Goal: Information Seeking & Learning: Check status

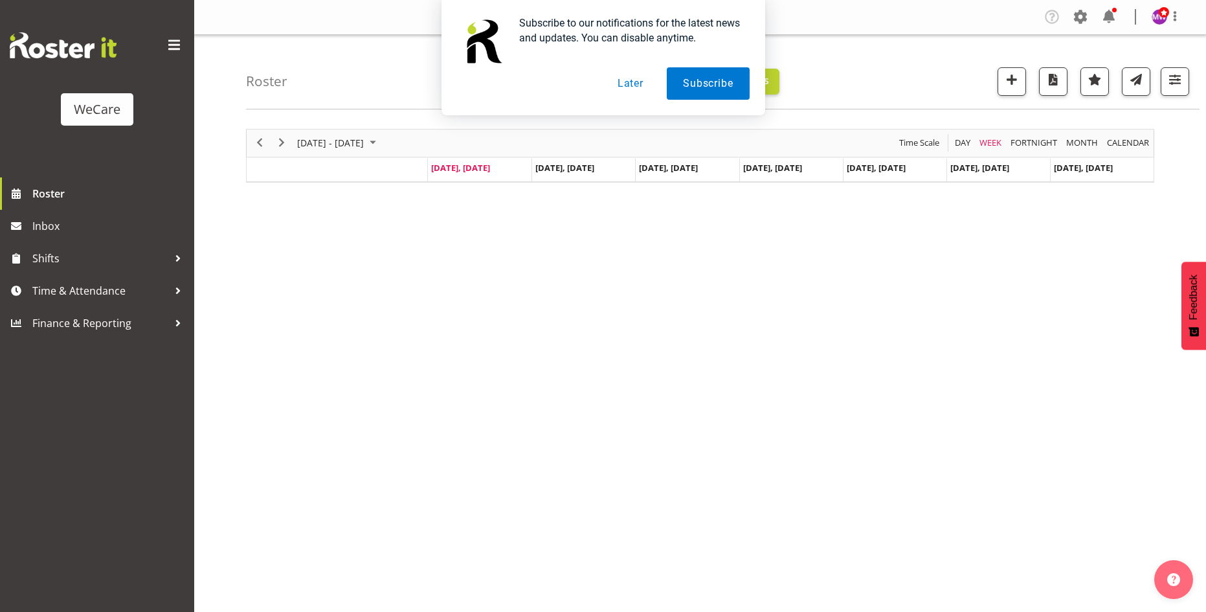
click at [635, 86] on button "Later" at bounding box center [630, 83] width 58 height 32
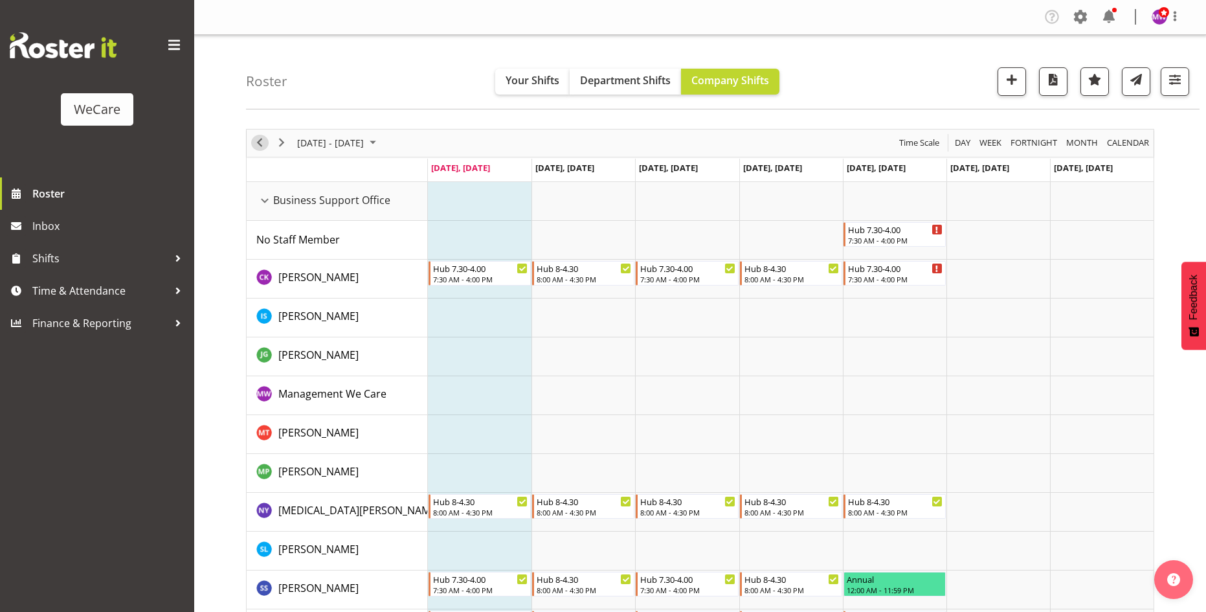
click at [262, 144] on span "Previous" at bounding box center [260, 143] width 16 height 16
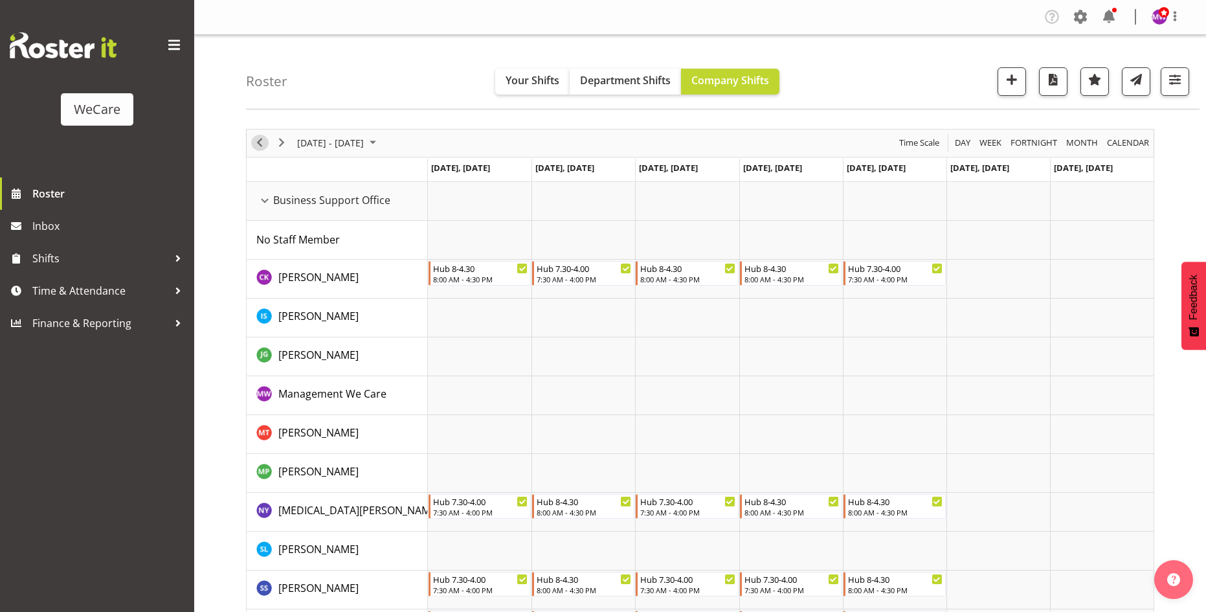
click at [262, 144] on span "Previous" at bounding box center [260, 143] width 16 height 16
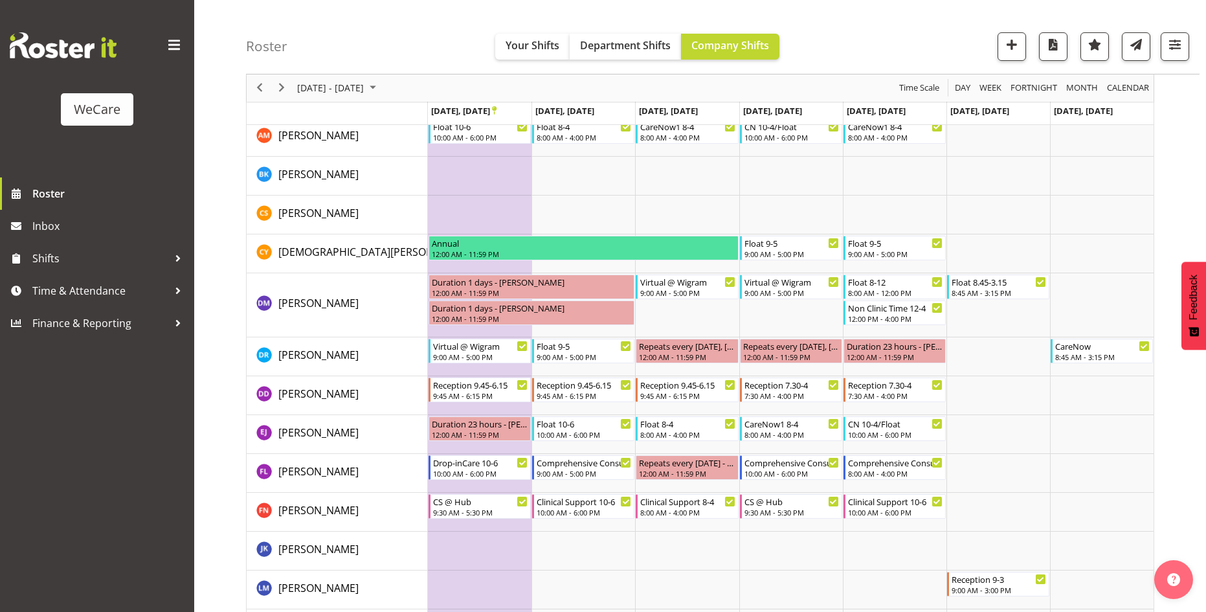
scroll to position [4013, 0]
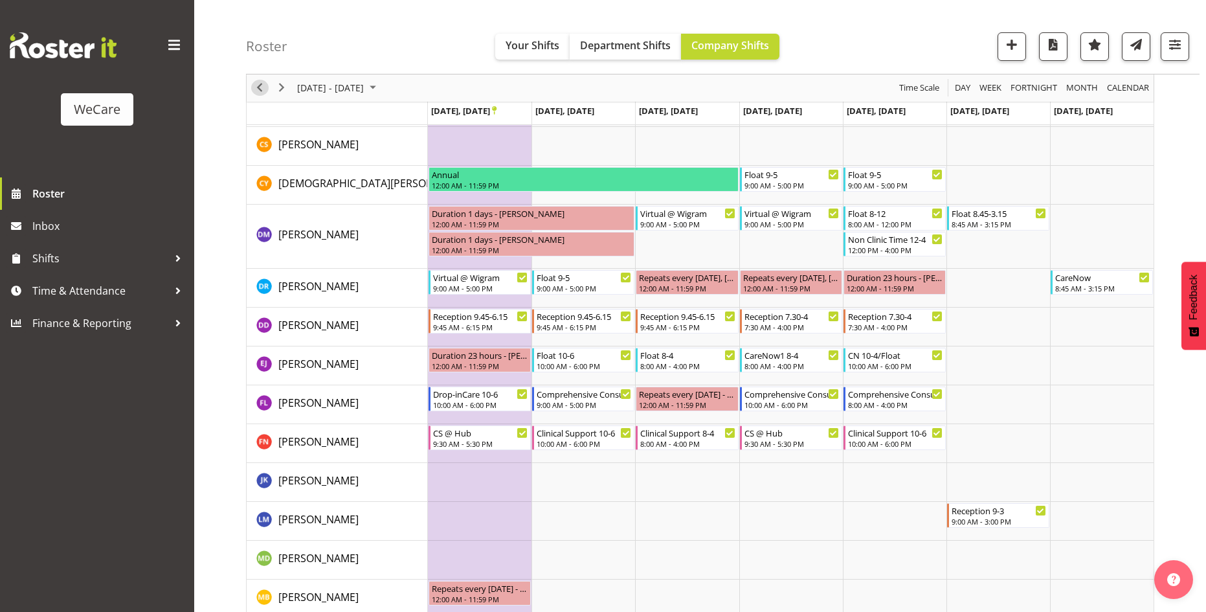
click at [262, 84] on span "Previous" at bounding box center [260, 88] width 16 height 16
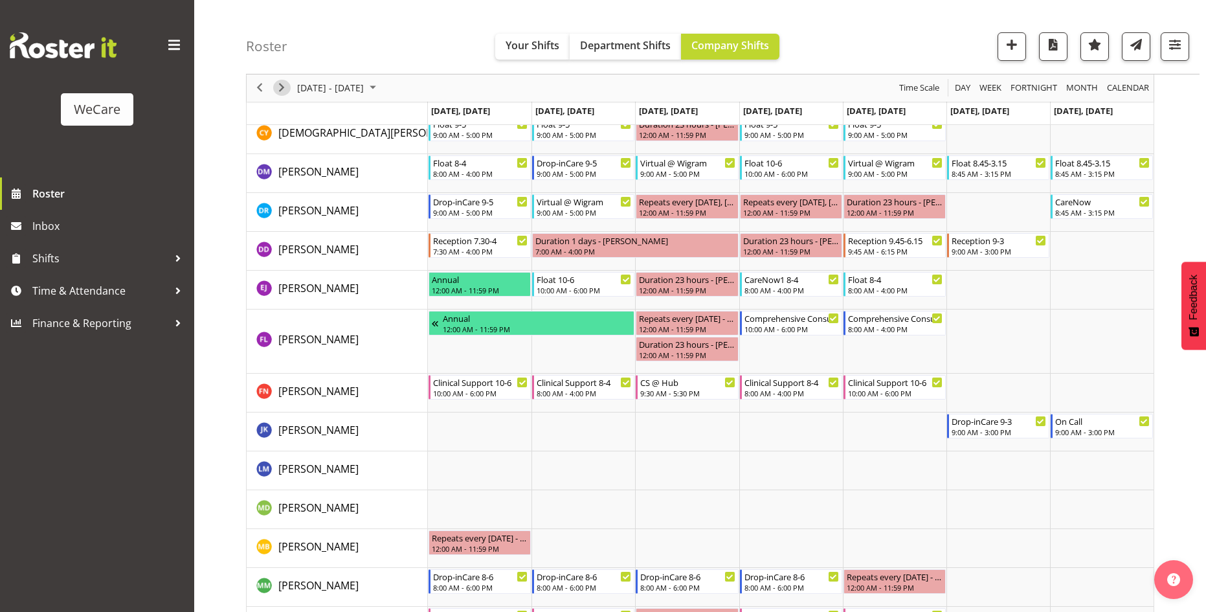
click at [278, 85] on span "Next" at bounding box center [282, 88] width 16 height 16
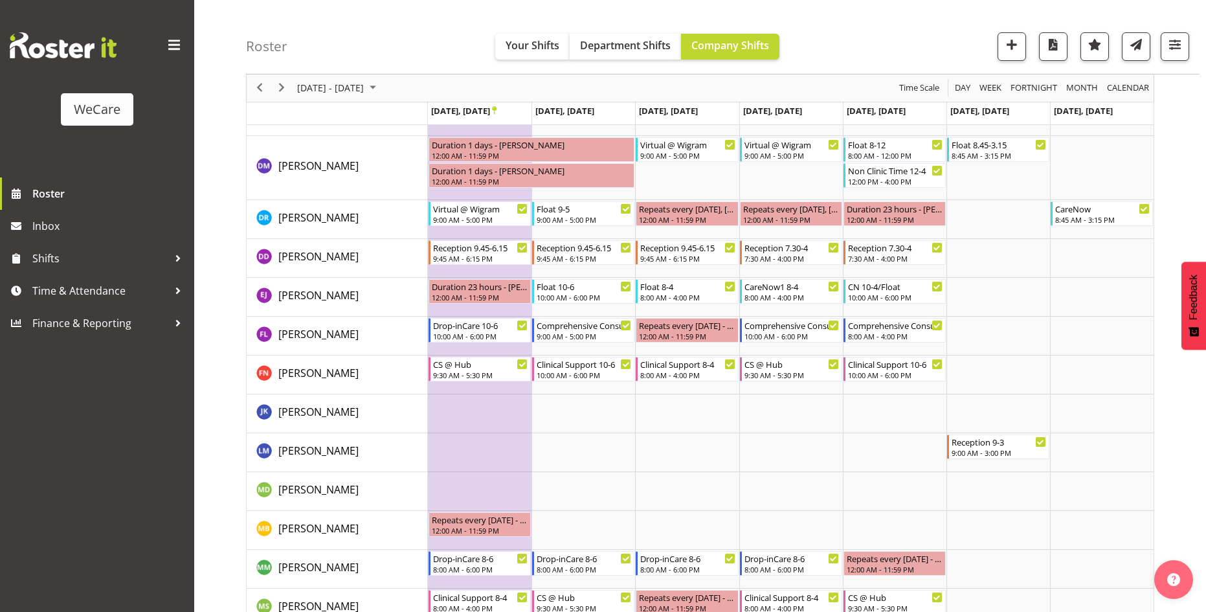
scroll to position [4061, 0]
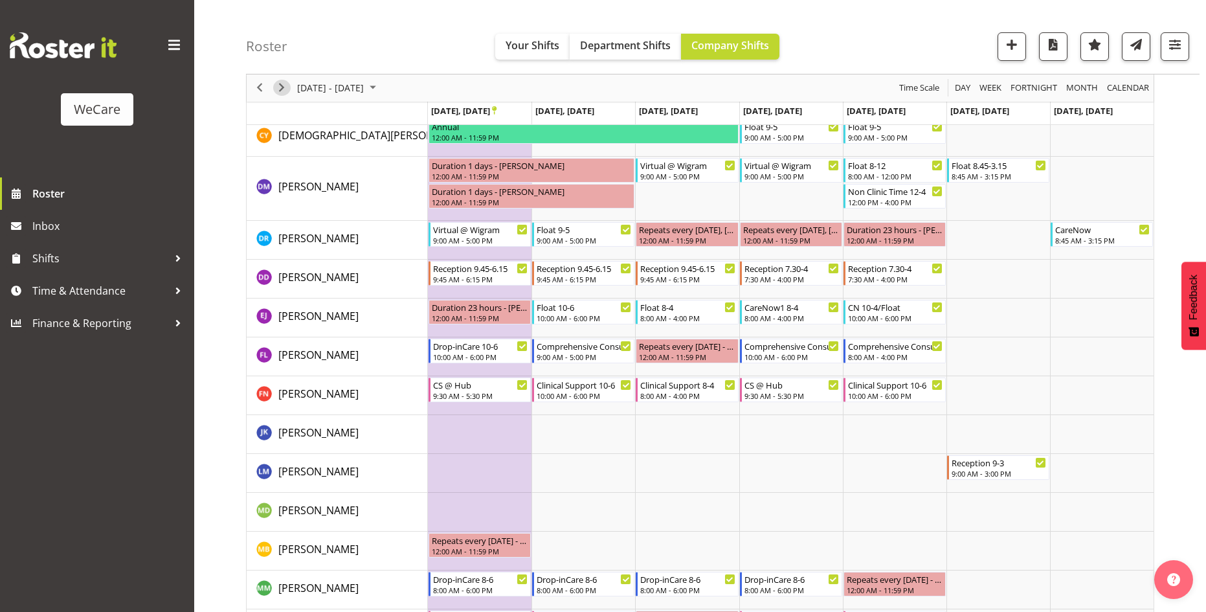
drag, startPoint x: 277, startPoint y: 88, endPoint x: 572, endPoint y: 223, distance: 324.7
click at [277, 88] on span "Next" at bounding box center [282, 88] width 16 height 16
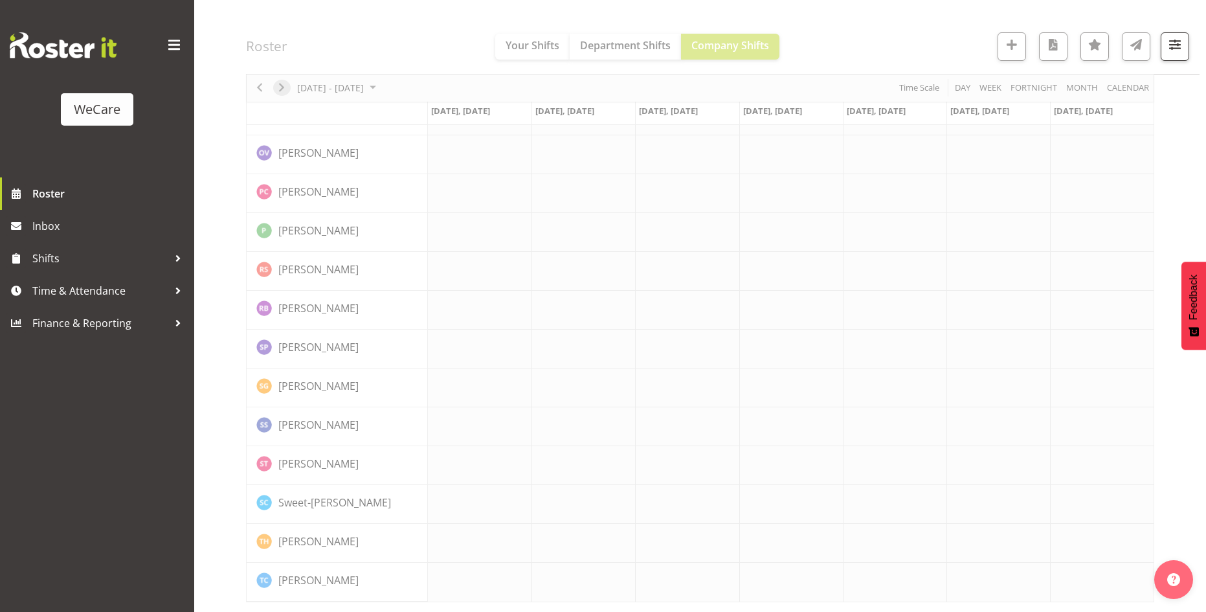
scroll to position [4047, 0]
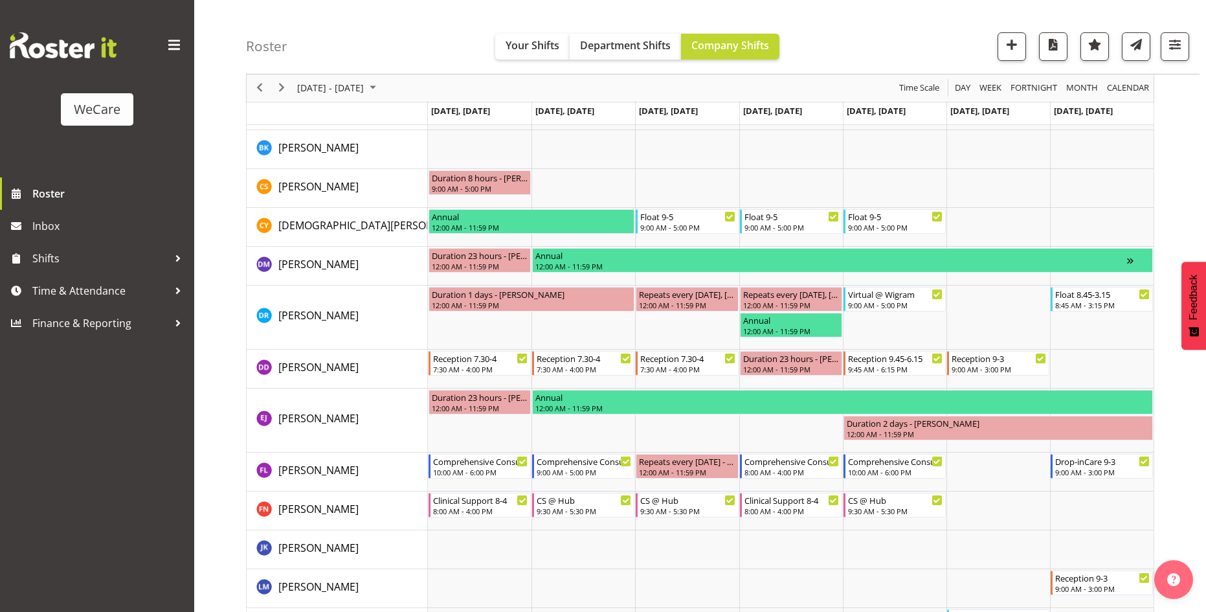
scroll to position [4061, 0]
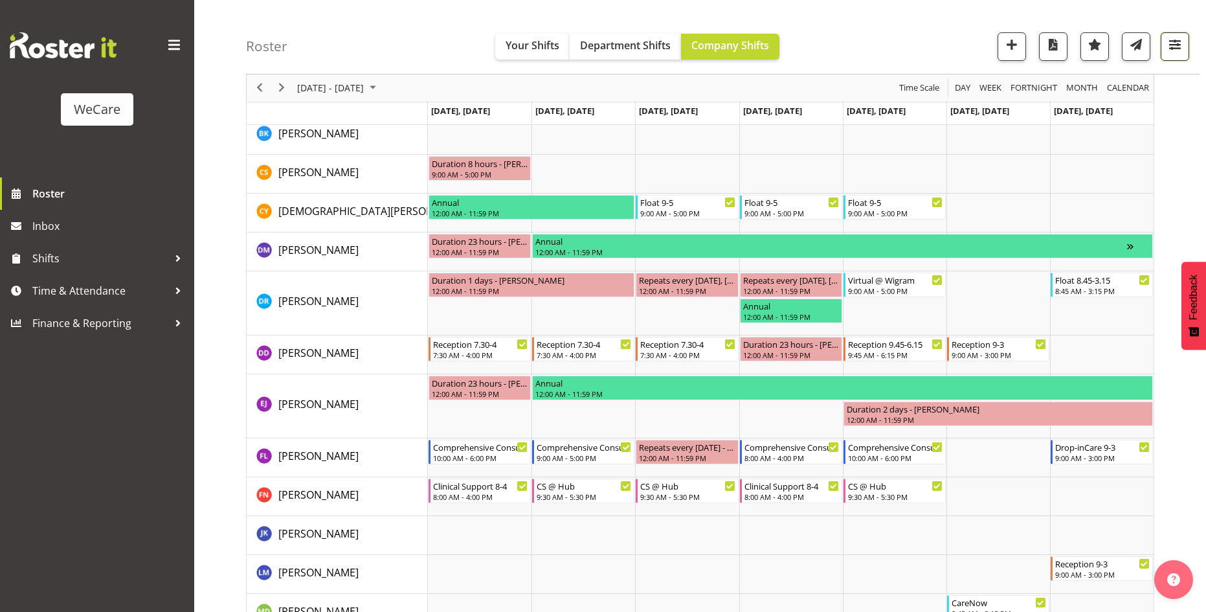
click at [1176, 56] on button "button" at bounding box center [1175, 46] width 28 height 28
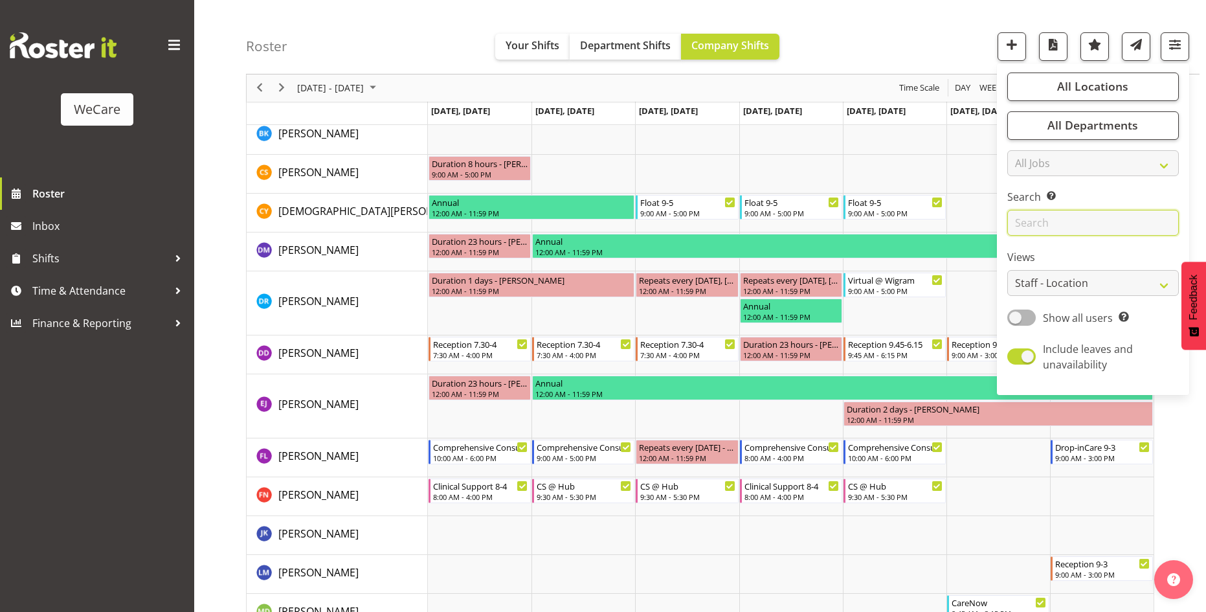
click at [1059, 230] on input "text" at bounding box center [1093, 223] width 172 height 26
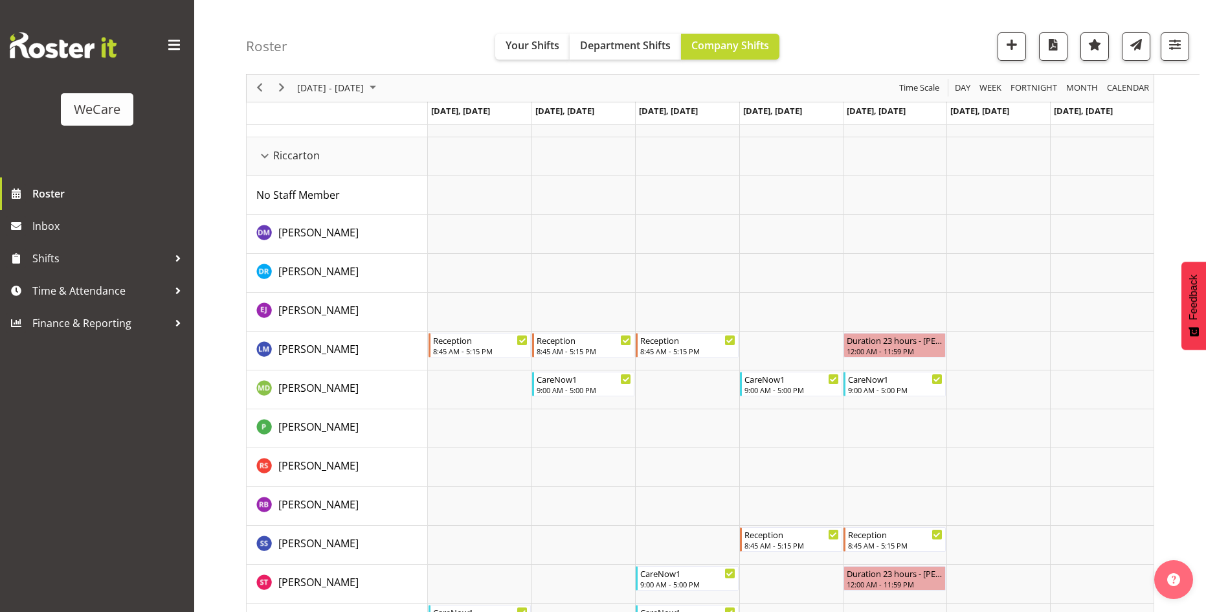
scroll to position [3016, 0]
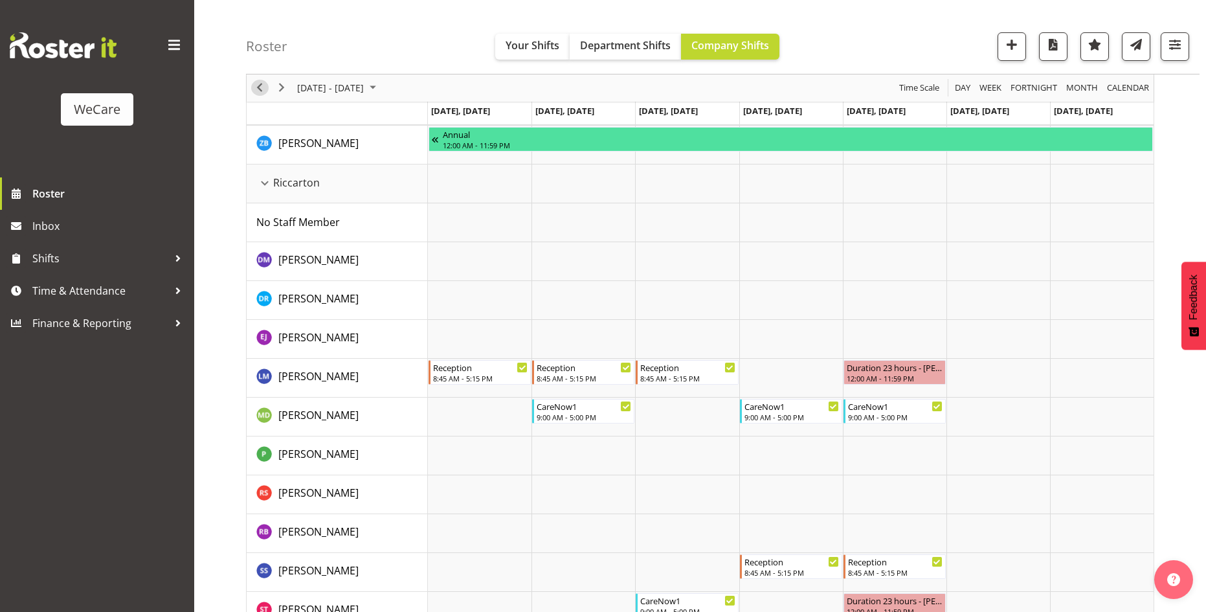
click at [266, 91] on span "Previous" at bounding box center [260, 88] width 16 height 16
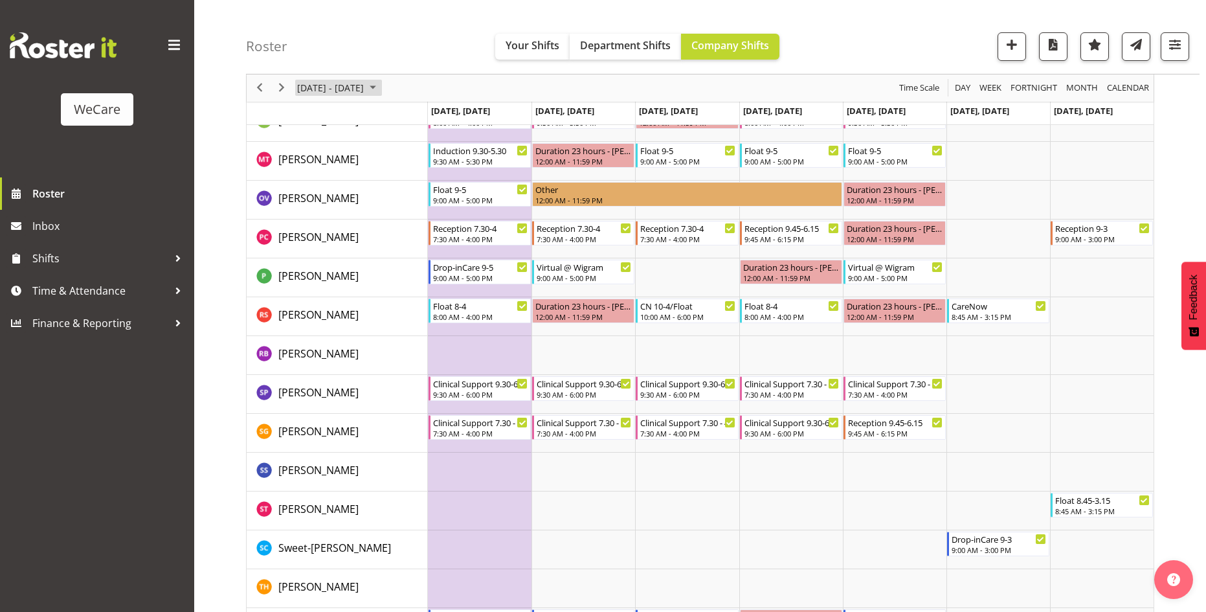
scroll to position [4548, 0]
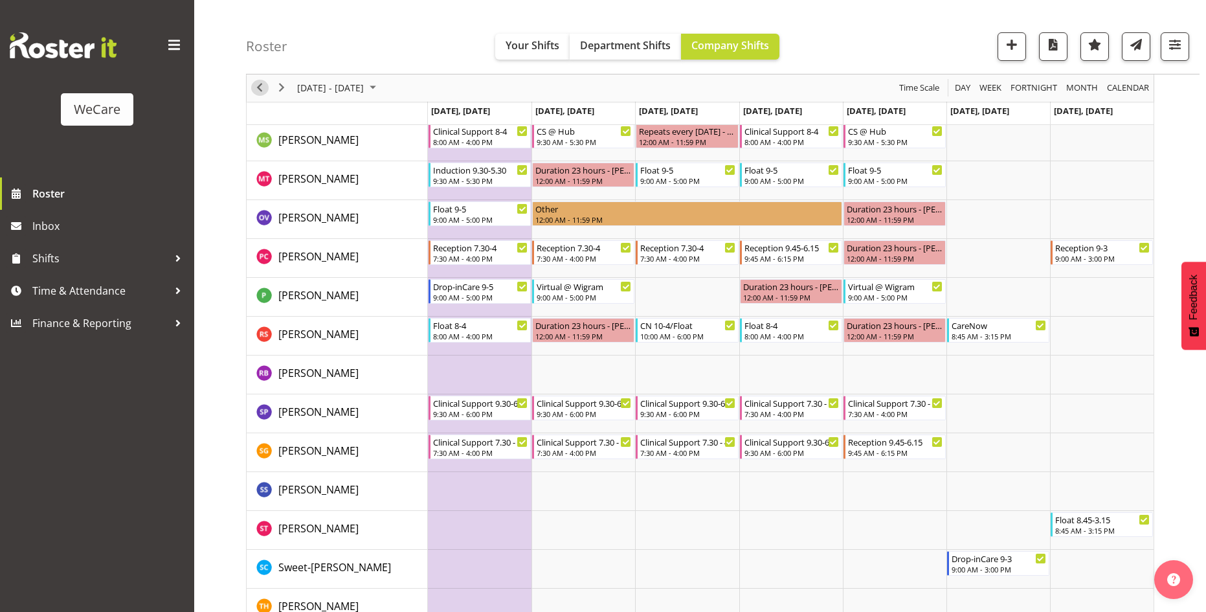
click at [261, 84] on span "Previous" at bounding box center [260, 88] width 16 height 16
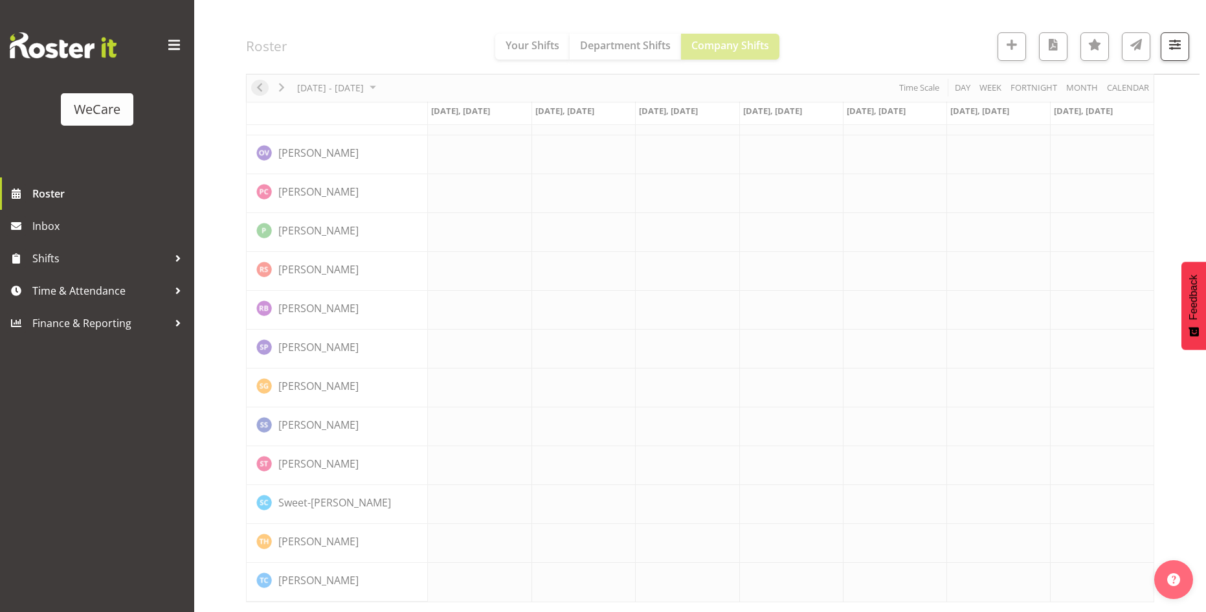
scroll to position [4047, 0]
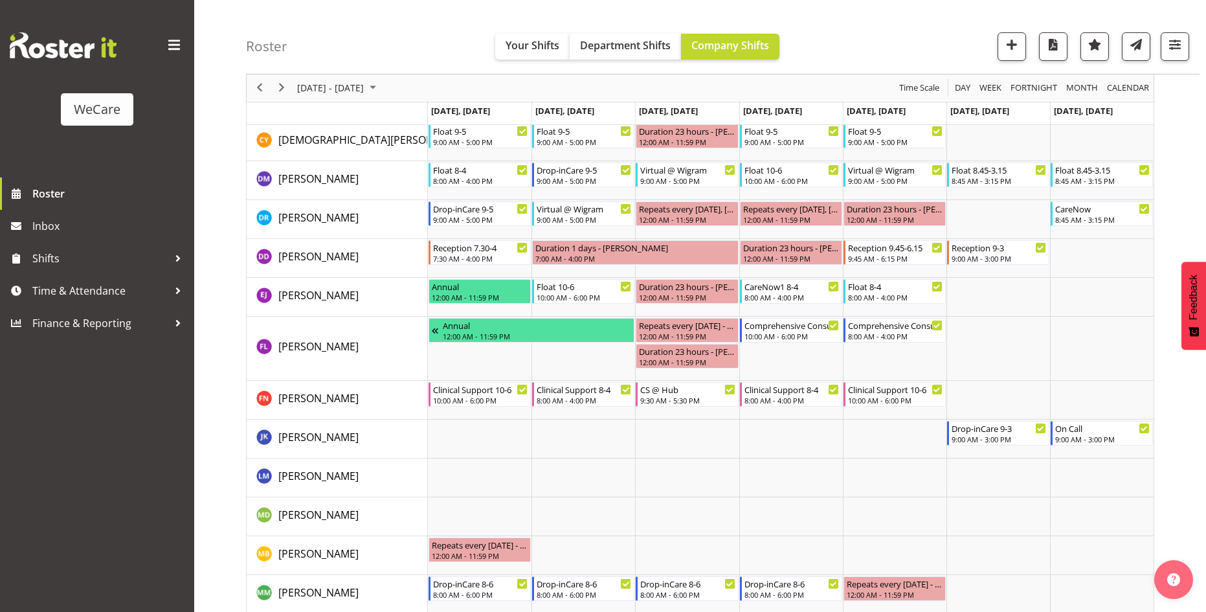
scroll to position [3980, 0]
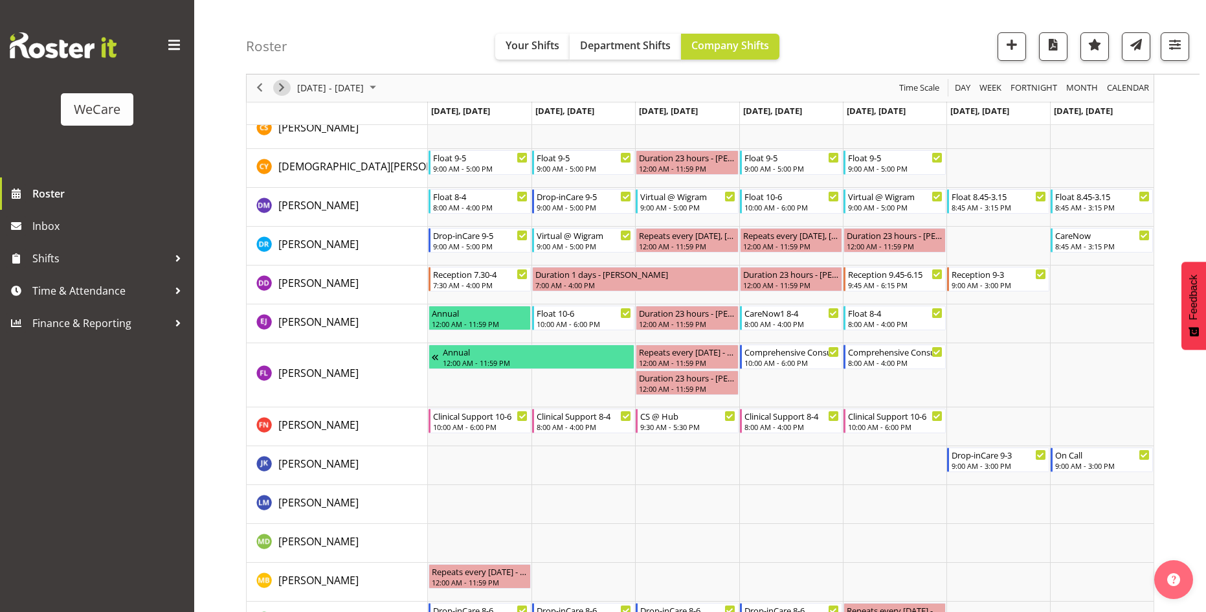
click at [280, 86] on span "Next" at bounding box center [282, 88] width 16 height 16
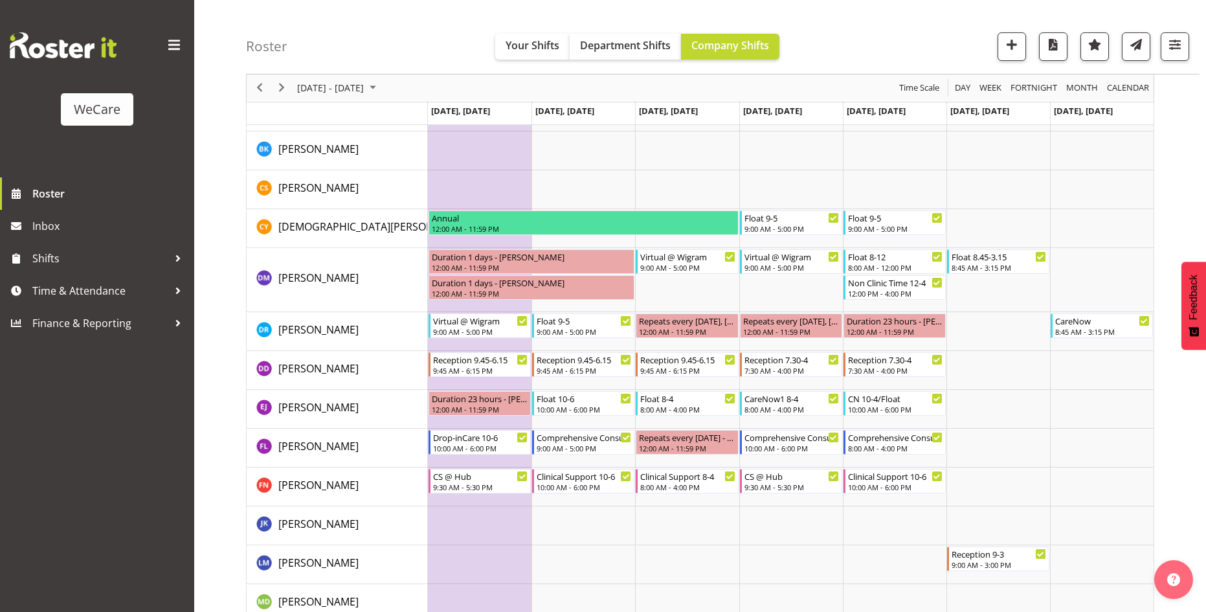
scroll to position [3980, 0]
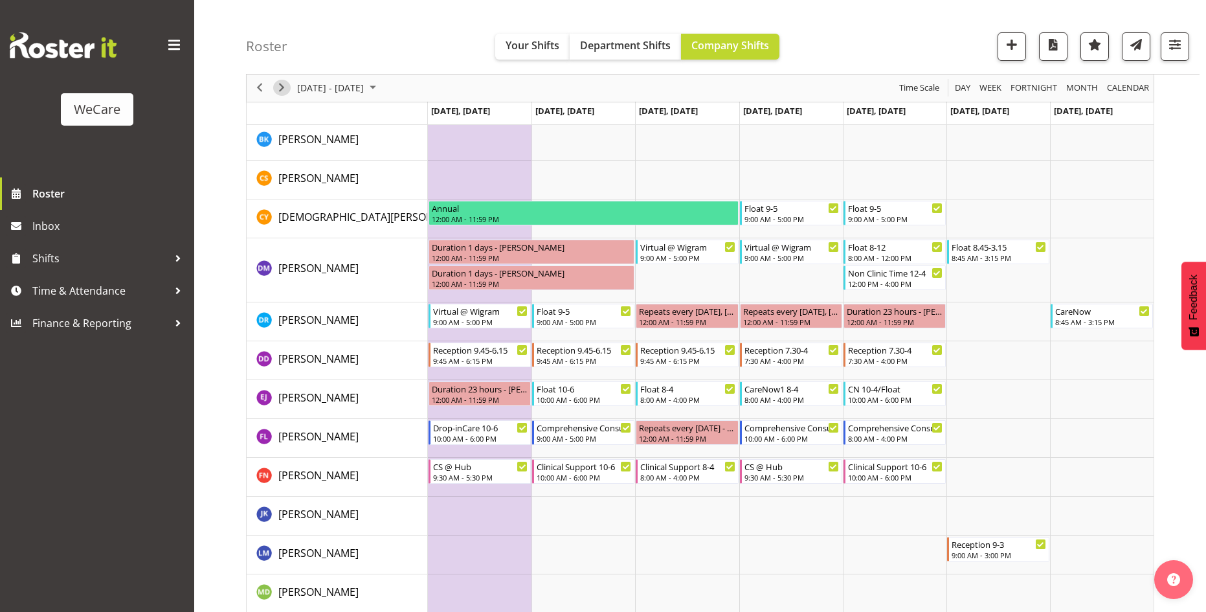
click at [284, 89] on span "Next" at bounding box center [282, 88] width 16 height 16
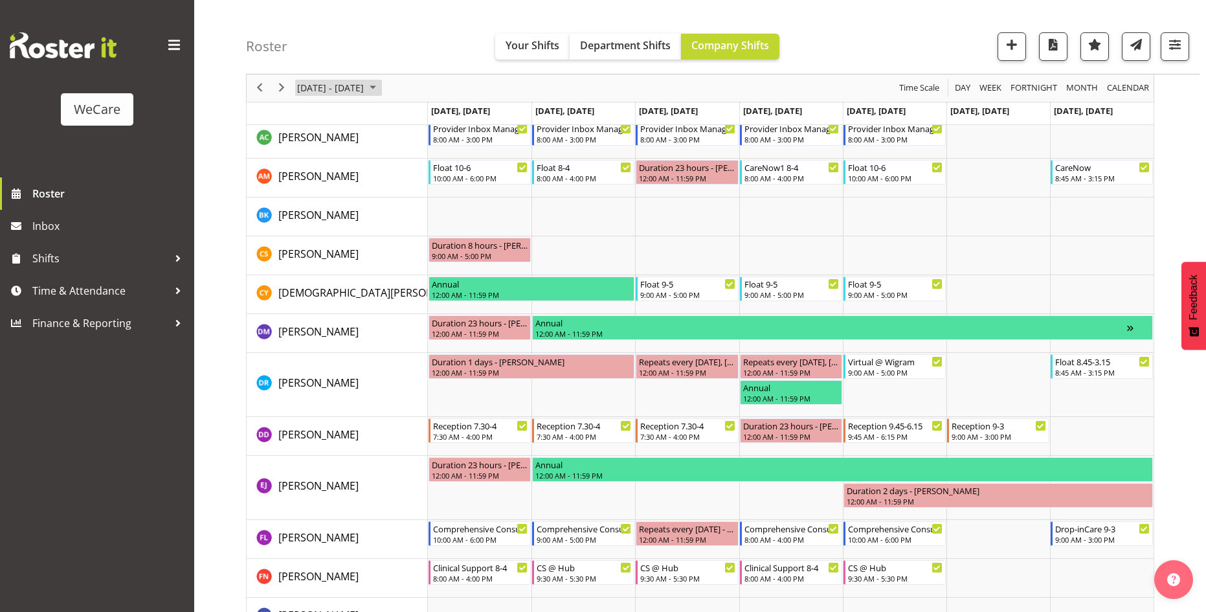
click at [381, 87] on span "September 2025" at bounding box center [373, 88] width 16 height 16
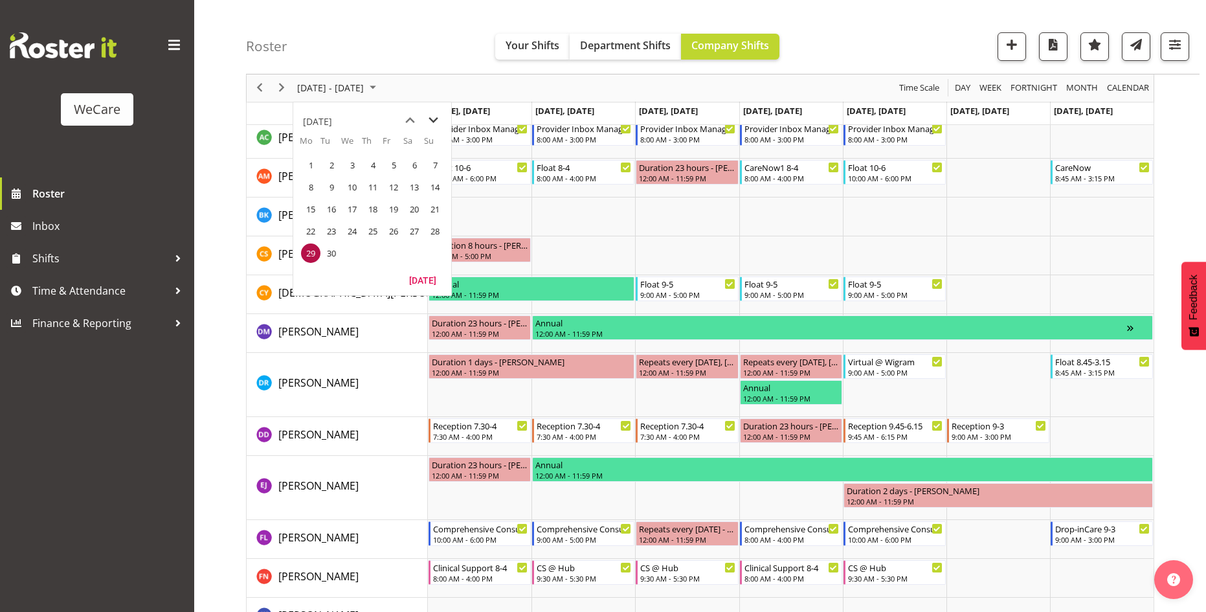
click at [435, 117] on span "next month" at bounding box center [433, 120] width 23 height 23
click at [433, 117] on span "next month" at bounding box center [433, 120] width 23 height 23
drag, startPoint x: 308, startPoint y: 184, endPoint x: 314, endPoint y: 46, distance: 138.0
click at [308, 184] on span "3" at bounding box center [310, 186] width 19 height 19
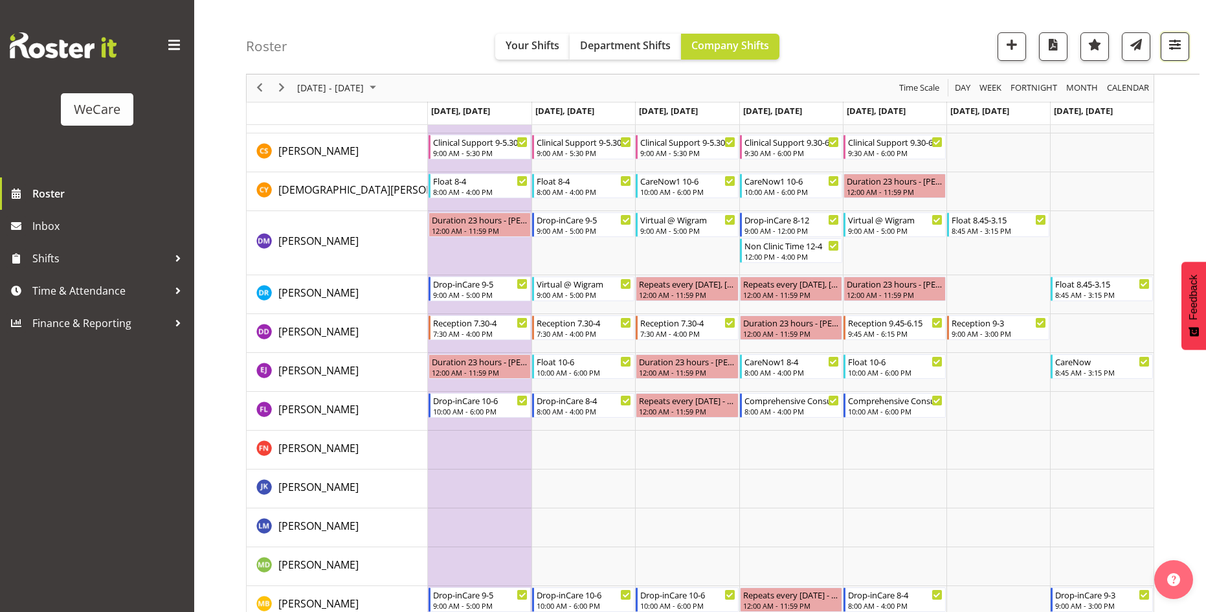
click at [1178, 49] on span "button" at bounding box center [1174, 44] width 17 height 17
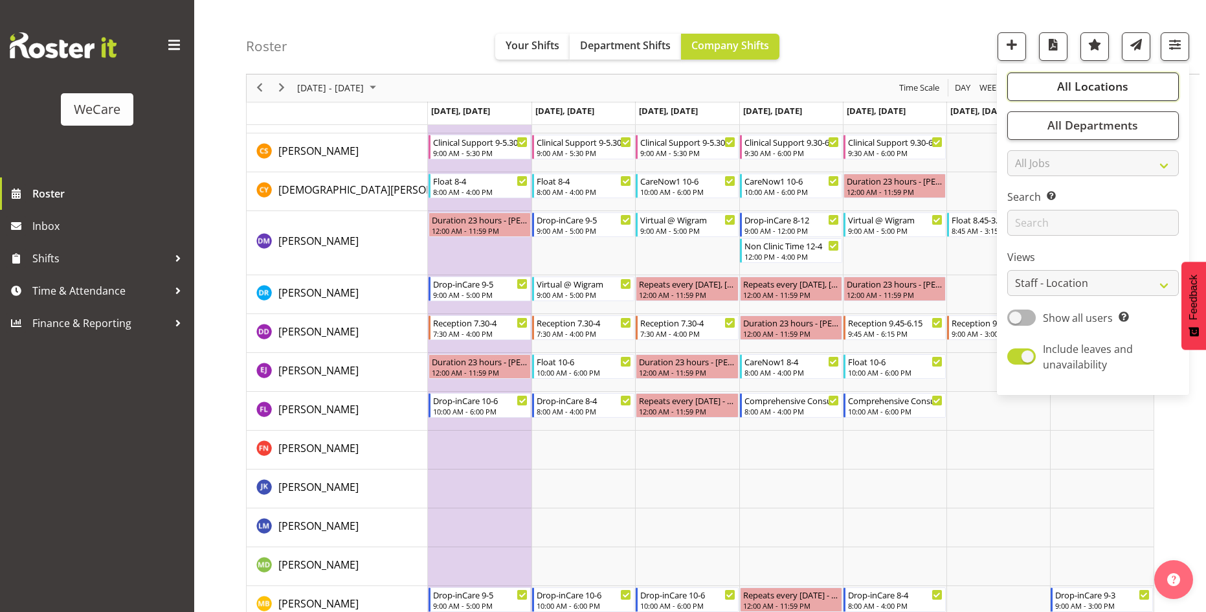
click at [1112, 80] on span "All Locations" at bounding box center [1092, 87] width 71 height 16
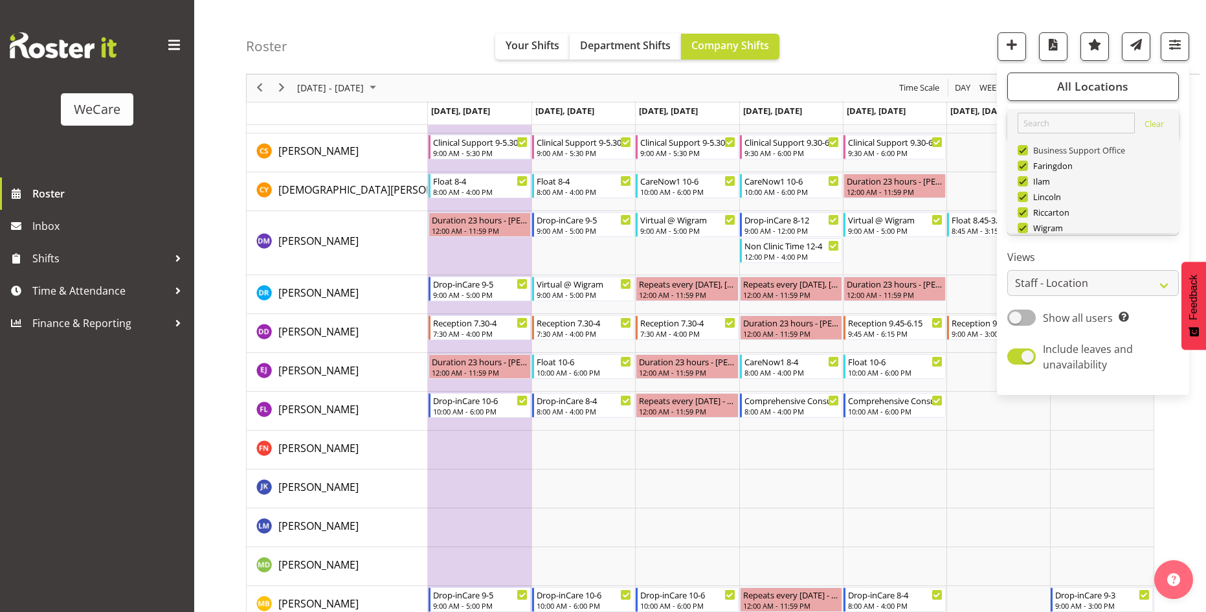
click at [1025, 148] on span at bounding box center [1023, 150] width 10 height 10
click at [1025, 148] on input "Business Support Office" at bounding box center [1022, 150] width 8 height 8
checkbox input "false"
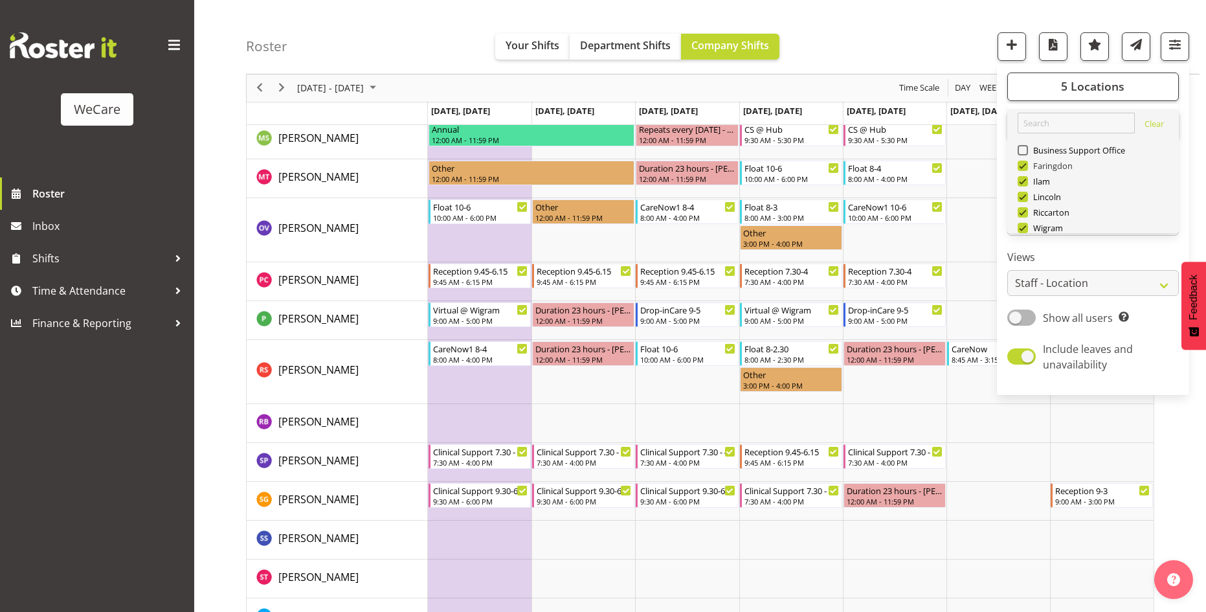
click at [1027, 164] on span at bounding box center [1023, 166] width 10 height 10
click at [1026, 164] on input "Faringdon" at bounding box center [1022, 166] width 8 height 8
checkbox input "false"
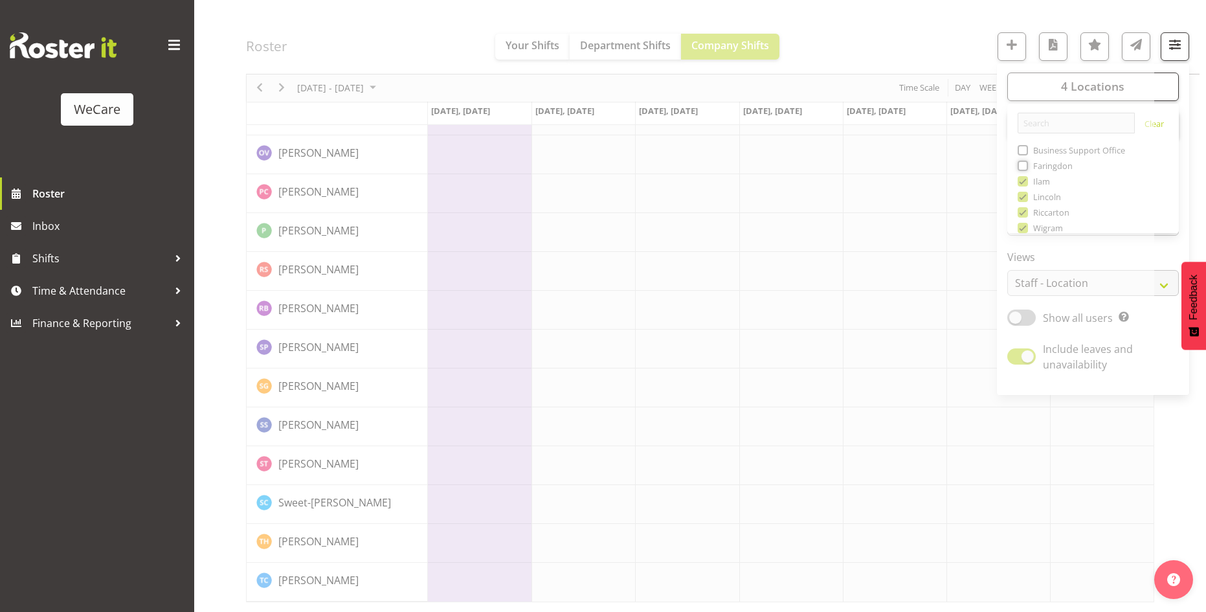
scroll to position [3581, 0]
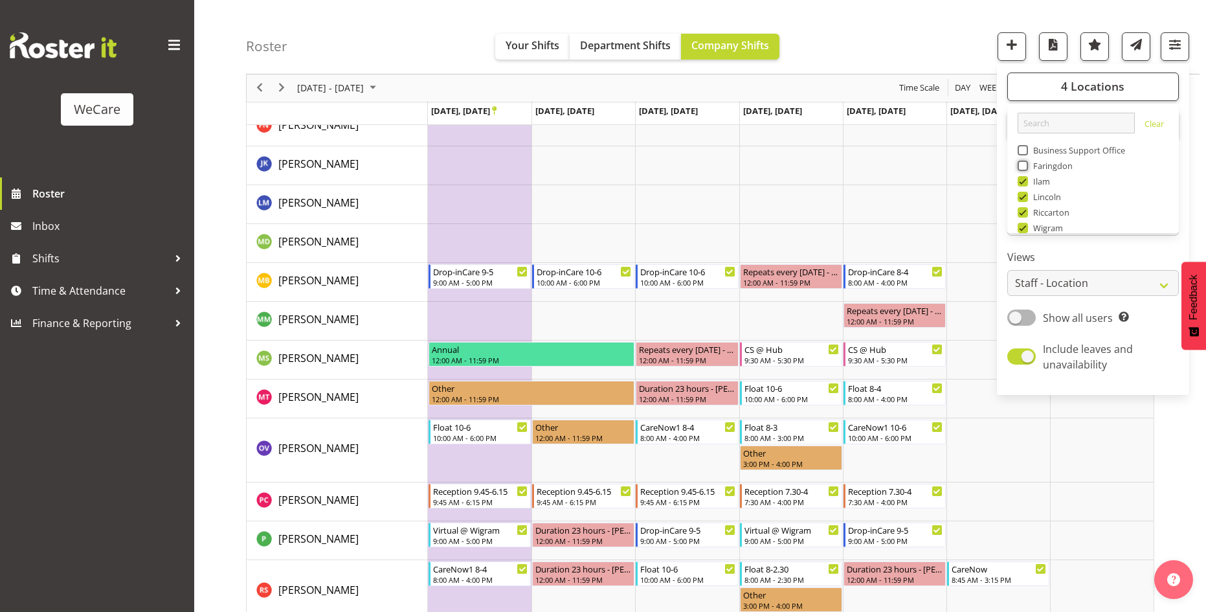
scroll to position [2982, 0]
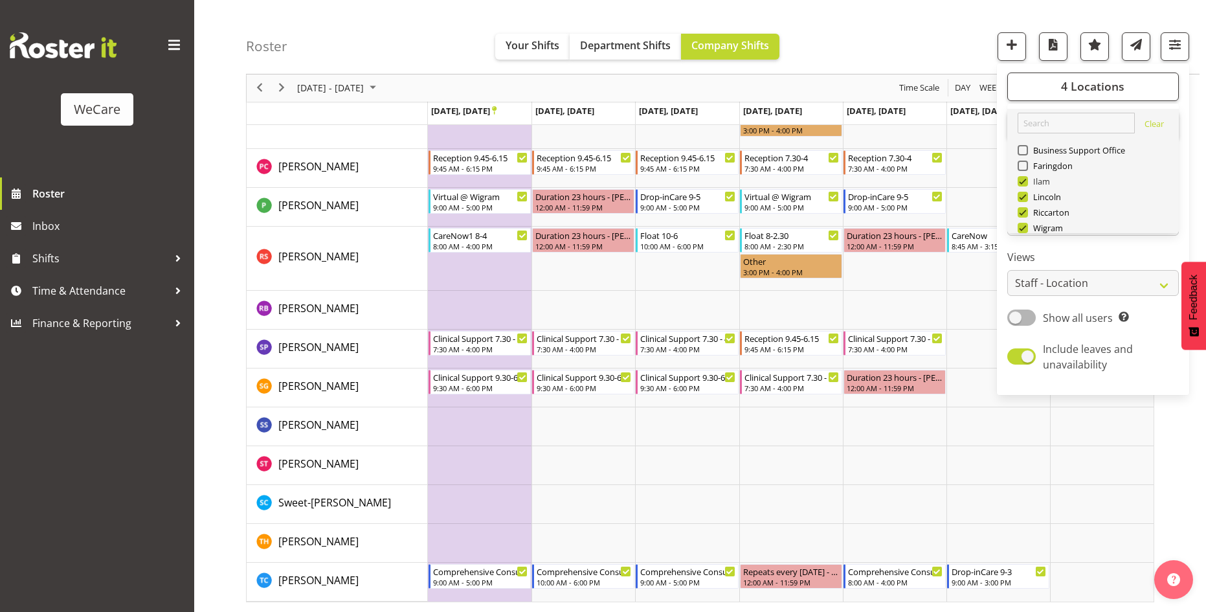
click at [1024, 179] on span at bounding box center [1023, 181] width 10 height 10
click at [1024, 179] on input "Ilam" at bounding box center [1022, 181] width 8 height 8
checkbox input "false"
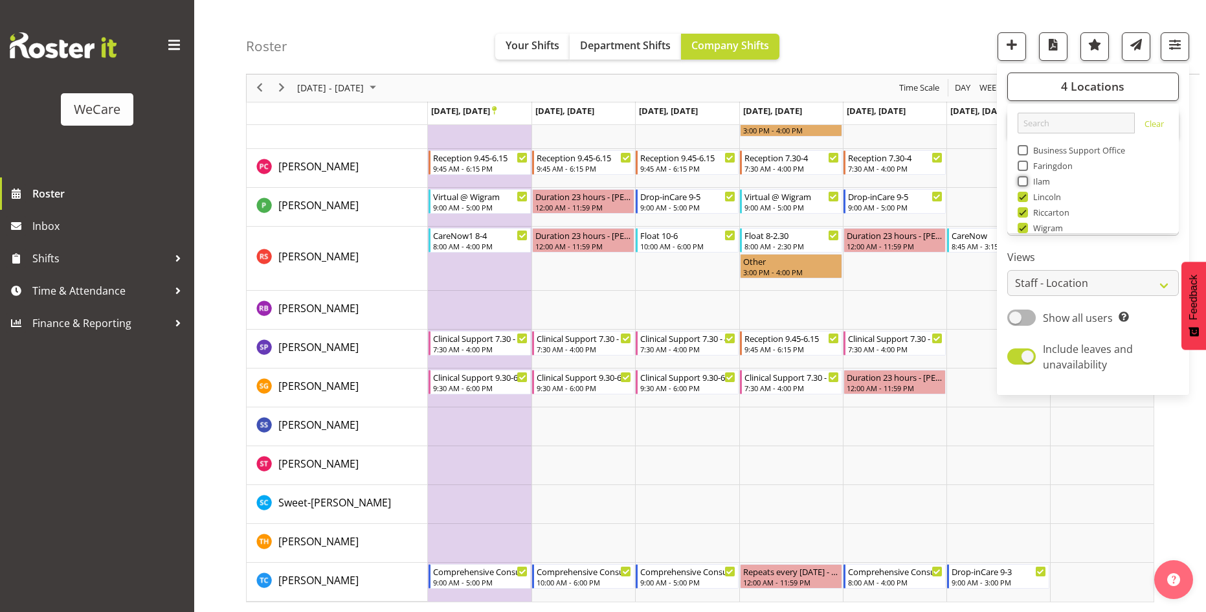
scroll to position [2649, 0]
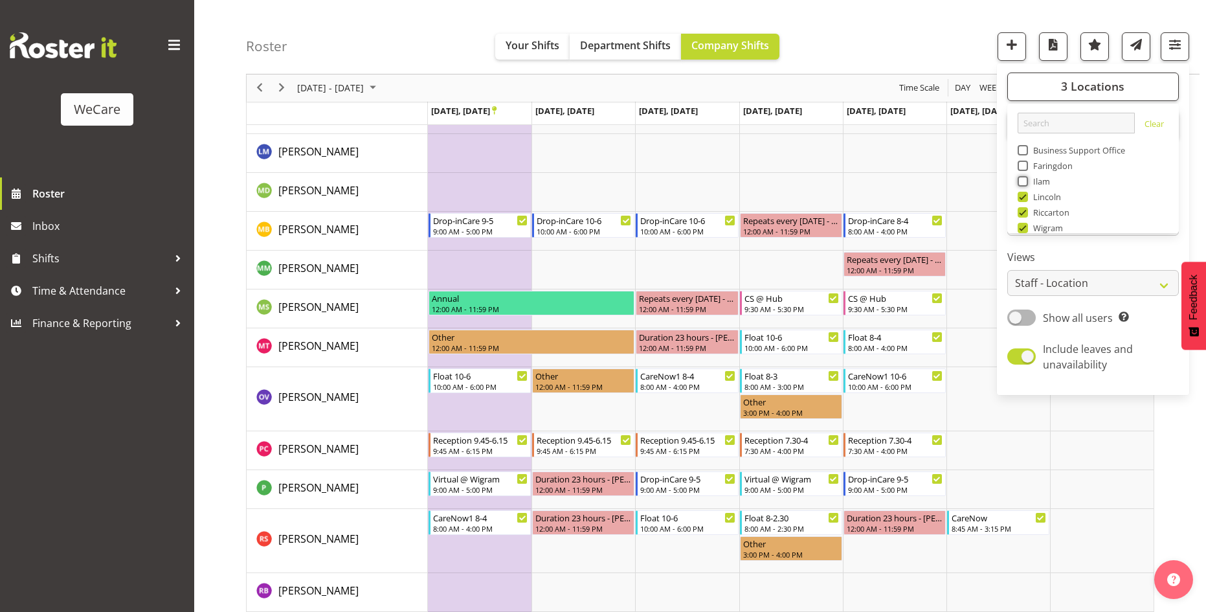
scroll to position [2154, 0]
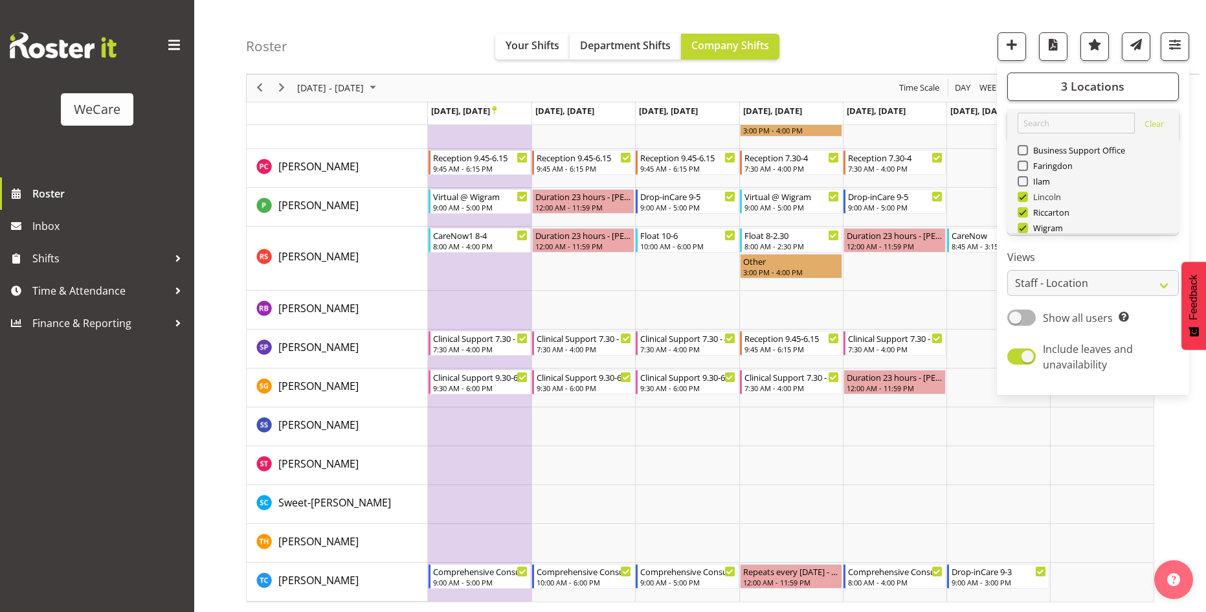
click at [1023, 196] on span at bounding box center [1023, 197] width 10 height 10
click at [1023, 196] on input "Lincoln" at bounding box center [1022, 197] width 8 height 8
checkbox input "false"
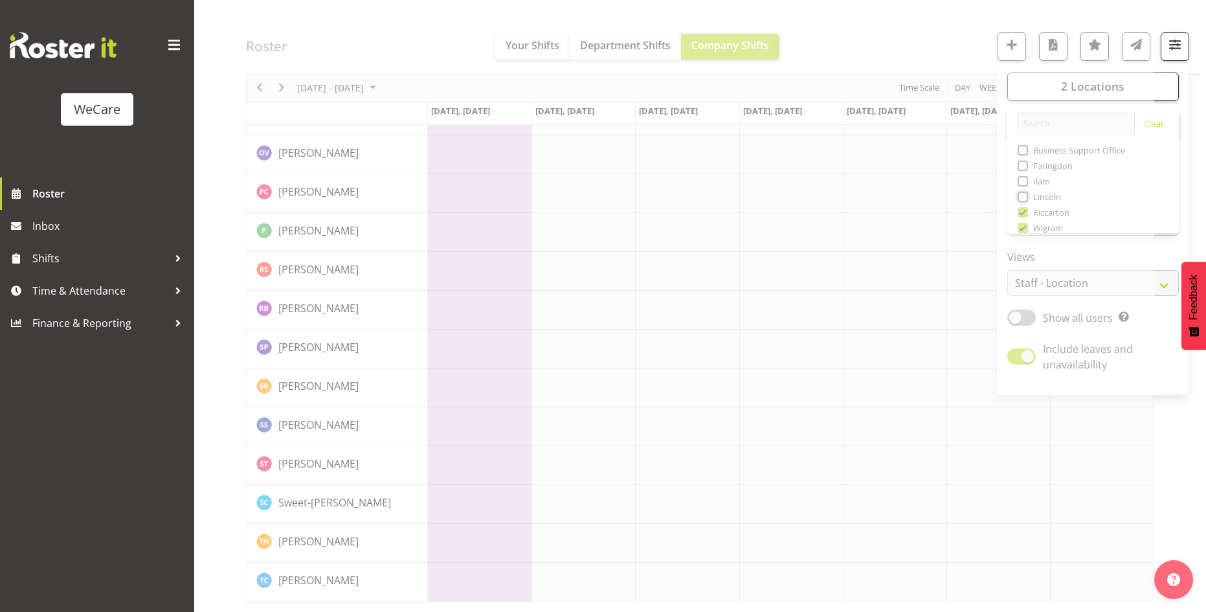
scroll to position [1872, 0]
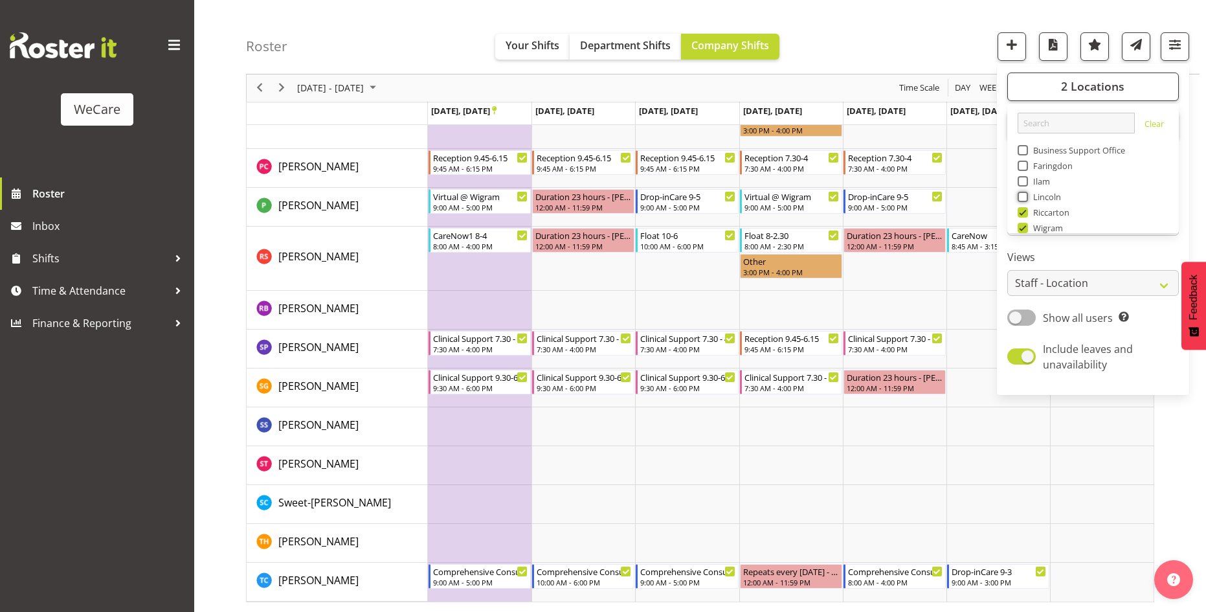
scroll to position [47, 0]
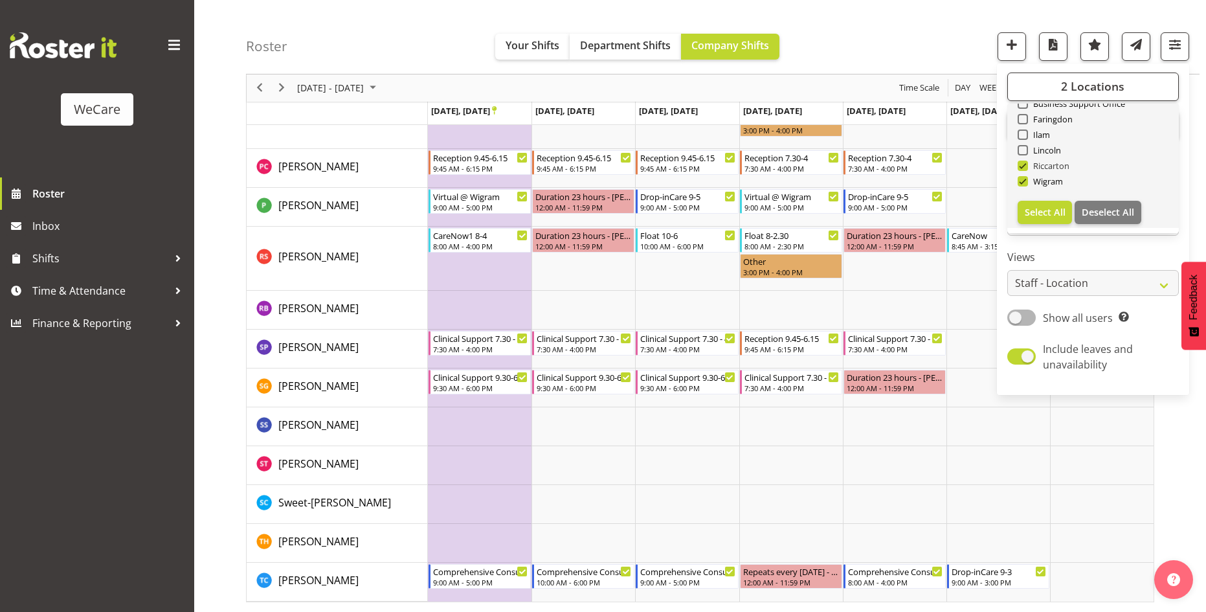
click at [1026, 164] on span at bounding box center [1023, 166] width 10 height 10
click at [1026, 164] on input "Riccarton" at bounding box center [1022, 166] width 8 height 8
checkbox input "false"
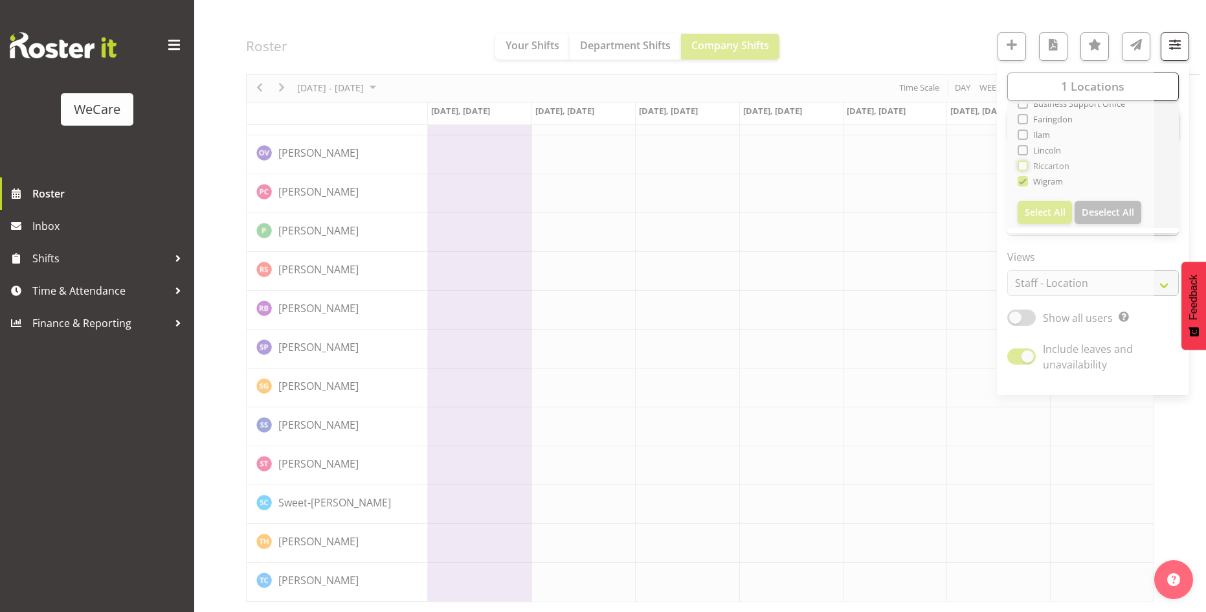
scroll to position [1406, 0]
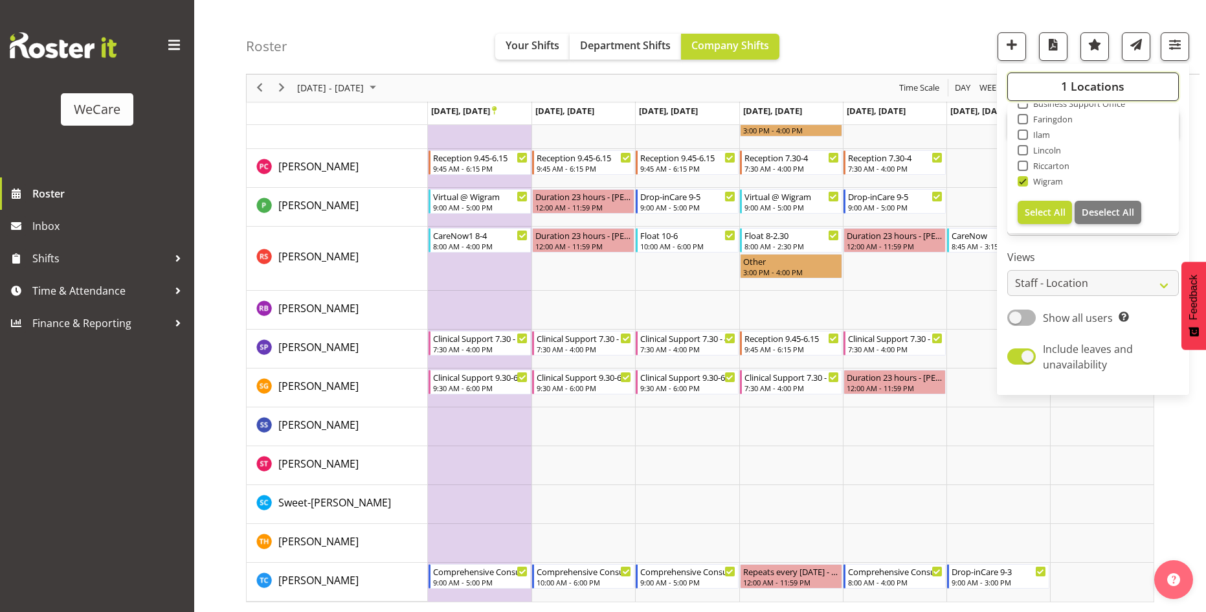
click at [1137, 85] on button "1 Locations" at bounding box center [1093, 86] width 172 height 28
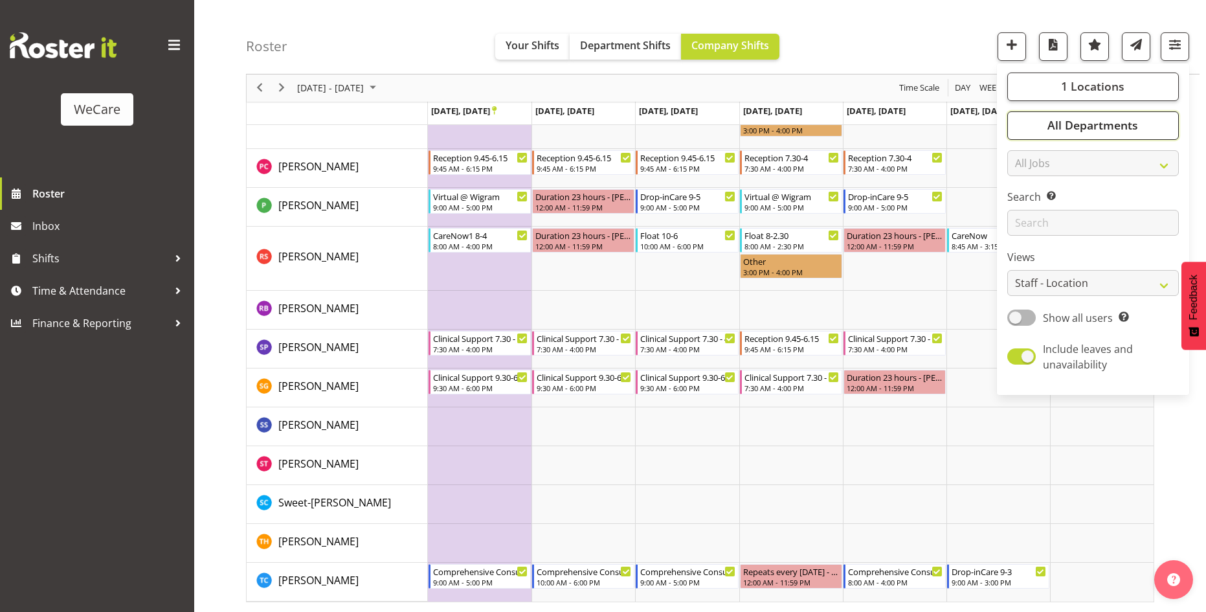
click at [1135, 123] on span "All Departments" at bounding box center [1092, 126] width 91 height 16
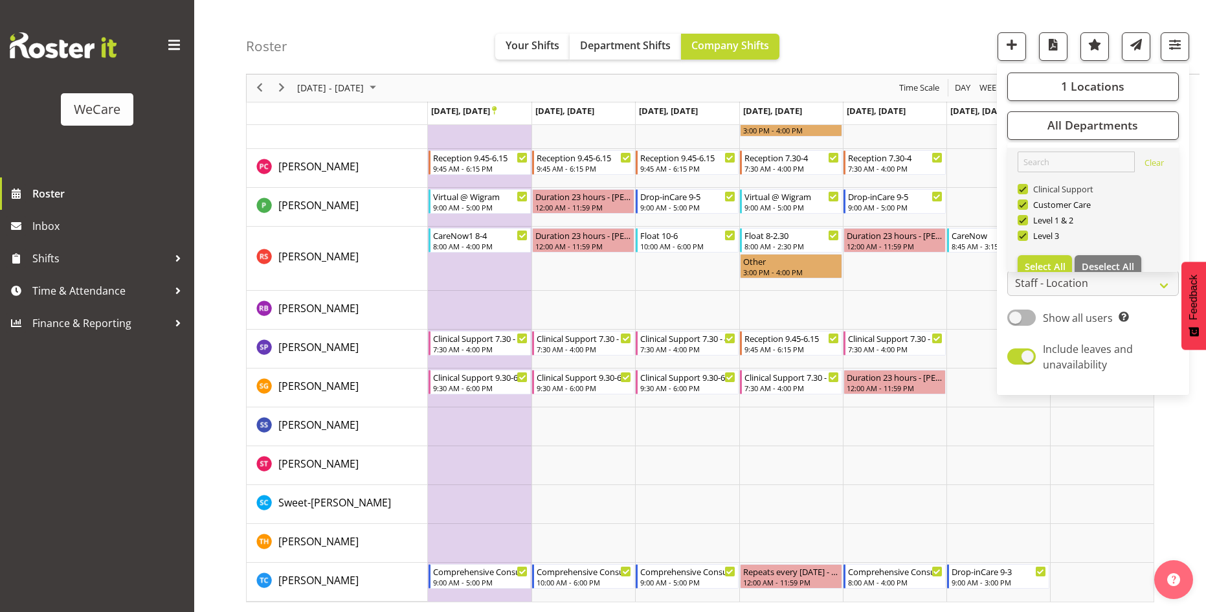
click at [1025, 187] on span at bounding box center [1023, 189] width 10 height 10
click at [1025, 187] on input "Clinical Support" at bounding box center [1022, 189] width 8 height 8
checkbox input "false"
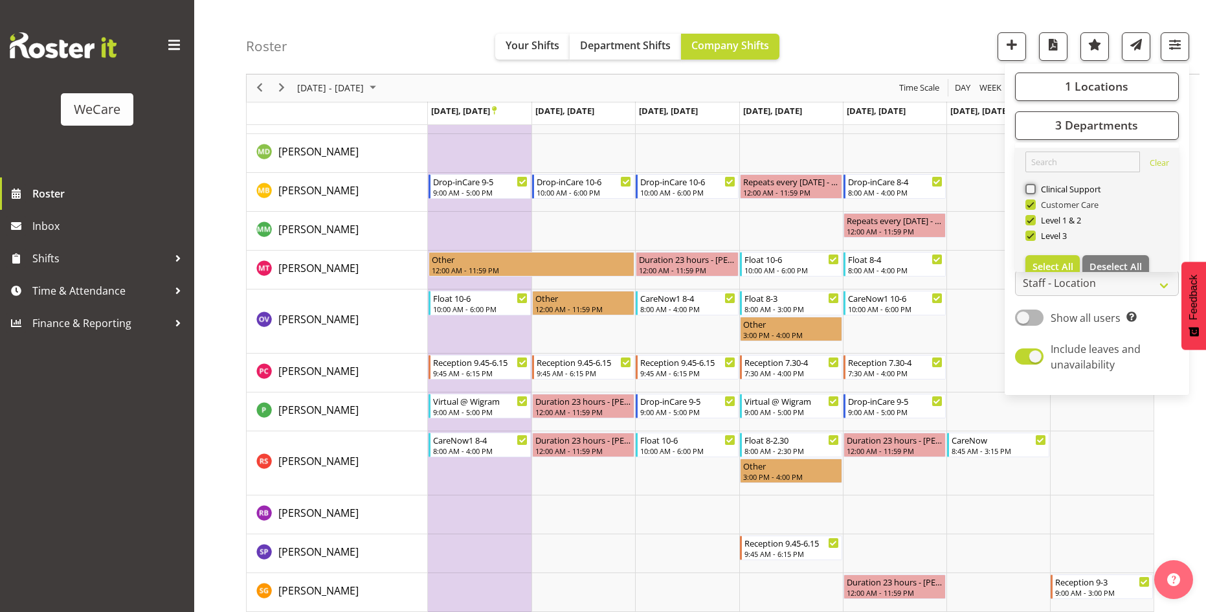
scroll to position [1016, 0]
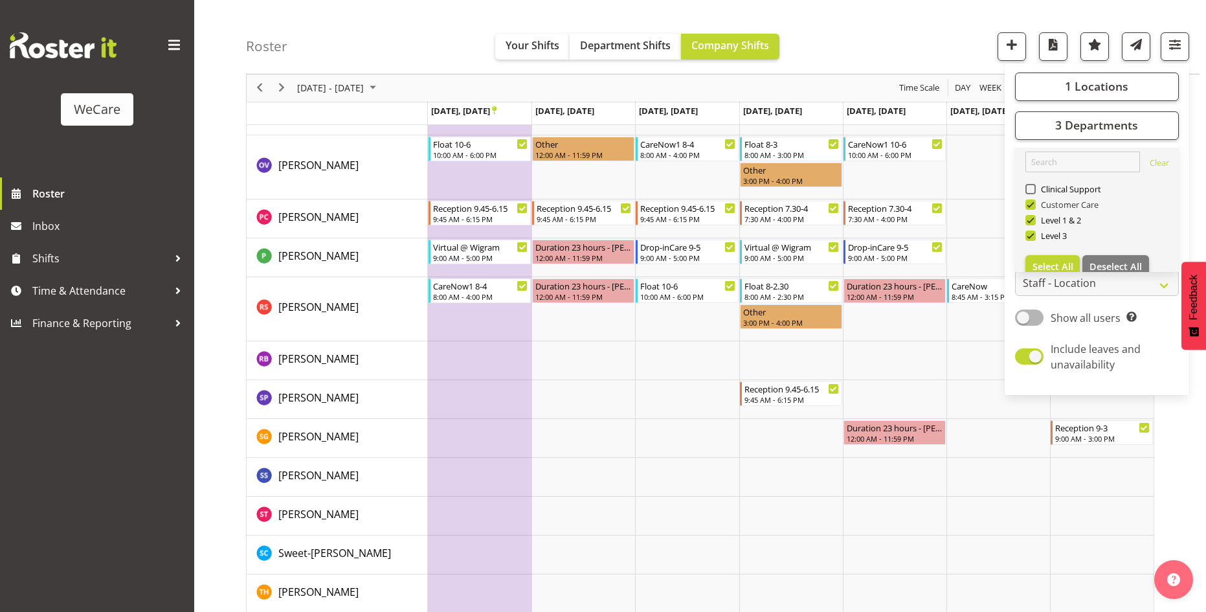
click at [1031, 203] on span at bounding box center [1030, 204] width 10 height 10
click at [1031, 203] on input "Customer Care" at bounding box center [1029, 205] width 8 height 8
checkbox input "false"
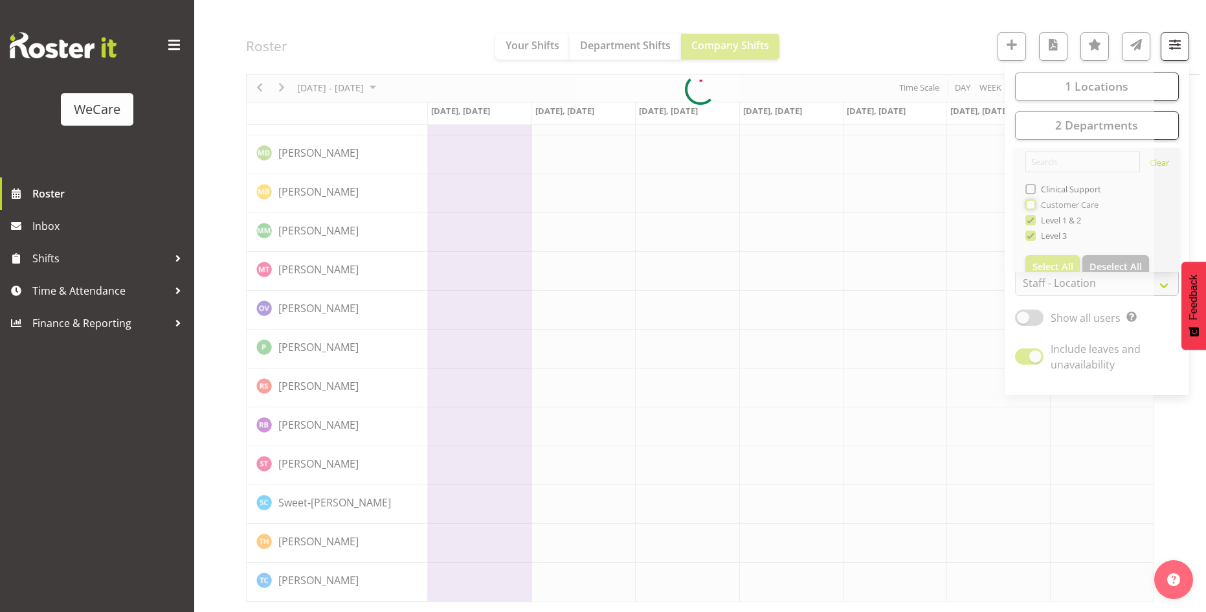
scroll to position [552, 0]
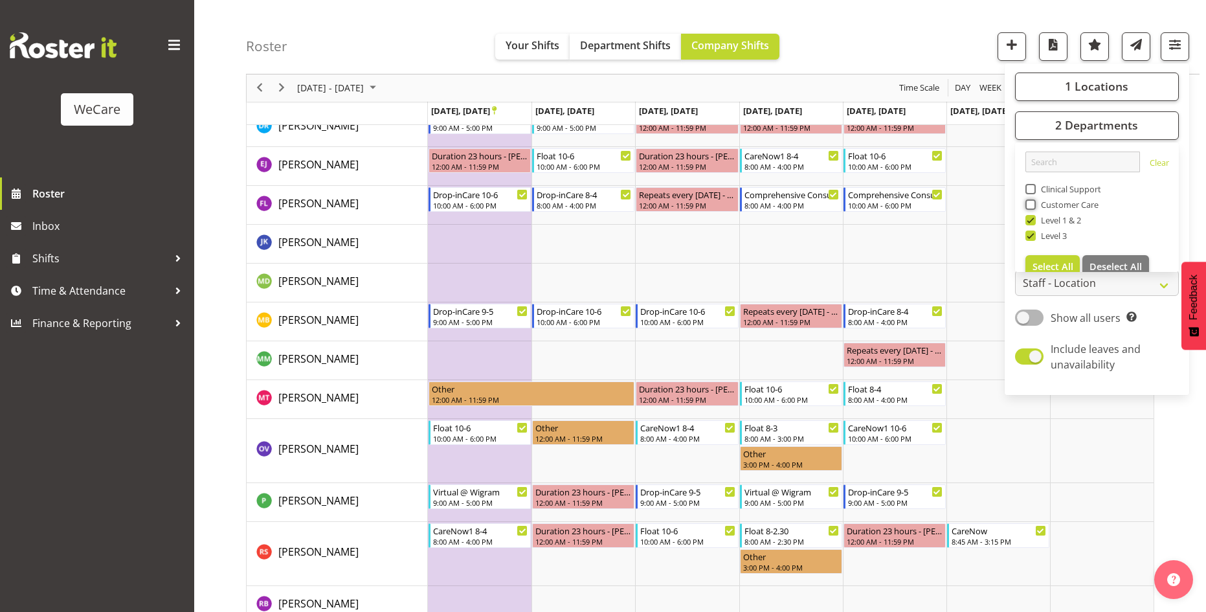
scroll to position [680, 0]
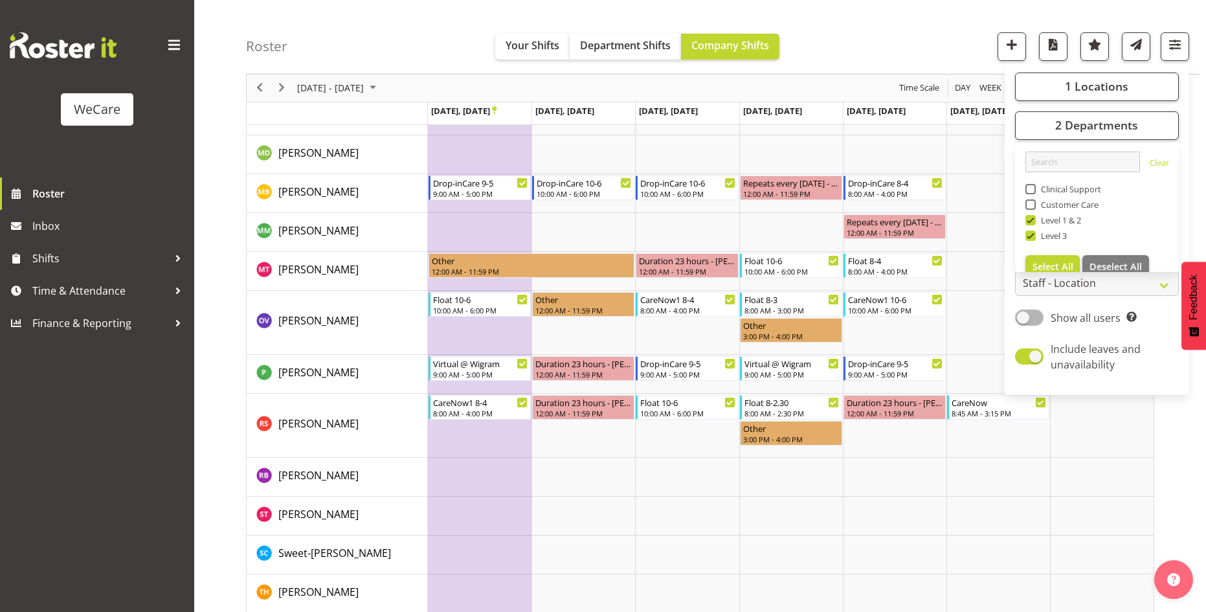
click at [225, 86] on div "Roster Your Shifts Department Shifts Company Shifts 1 Locations Clear Business …" at bounding box center [700, 8] width 1012 height 1307
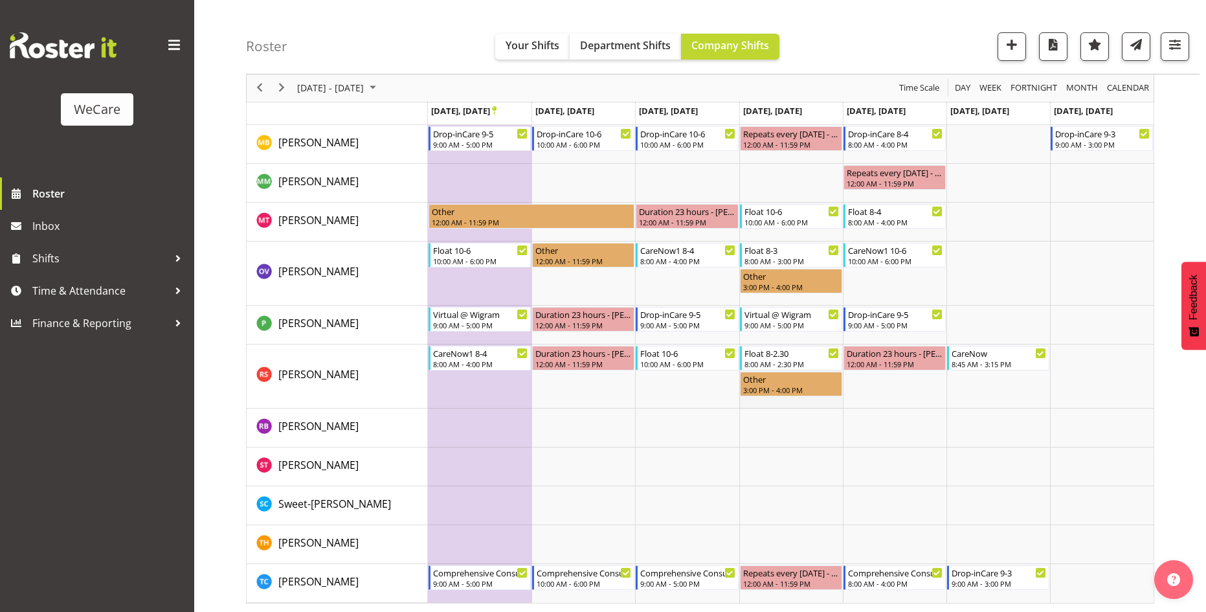
scroll to position [730, 0]
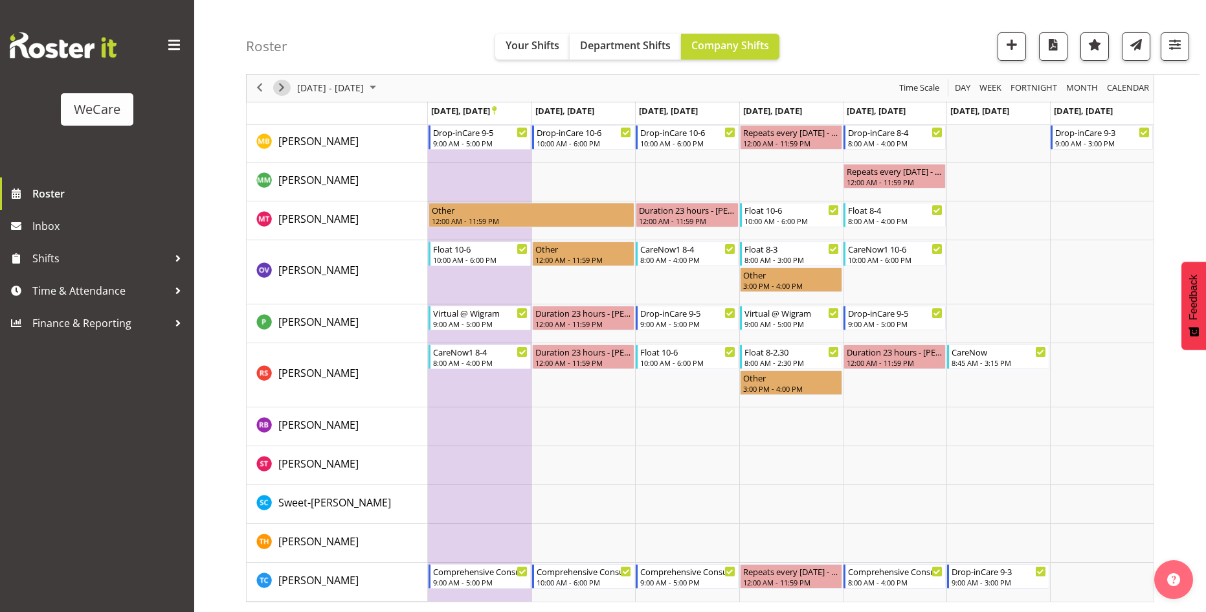
click at [285, 87] on span "Next" at bounding box center [282, 88] width 16 height 16
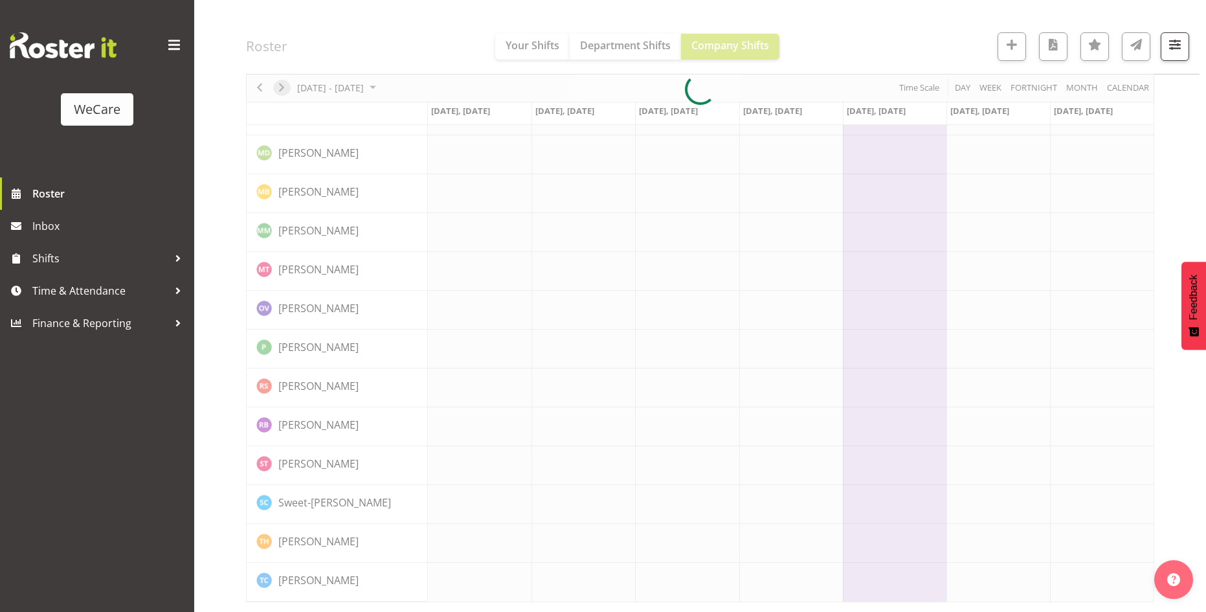
scroll to position [552, 0]
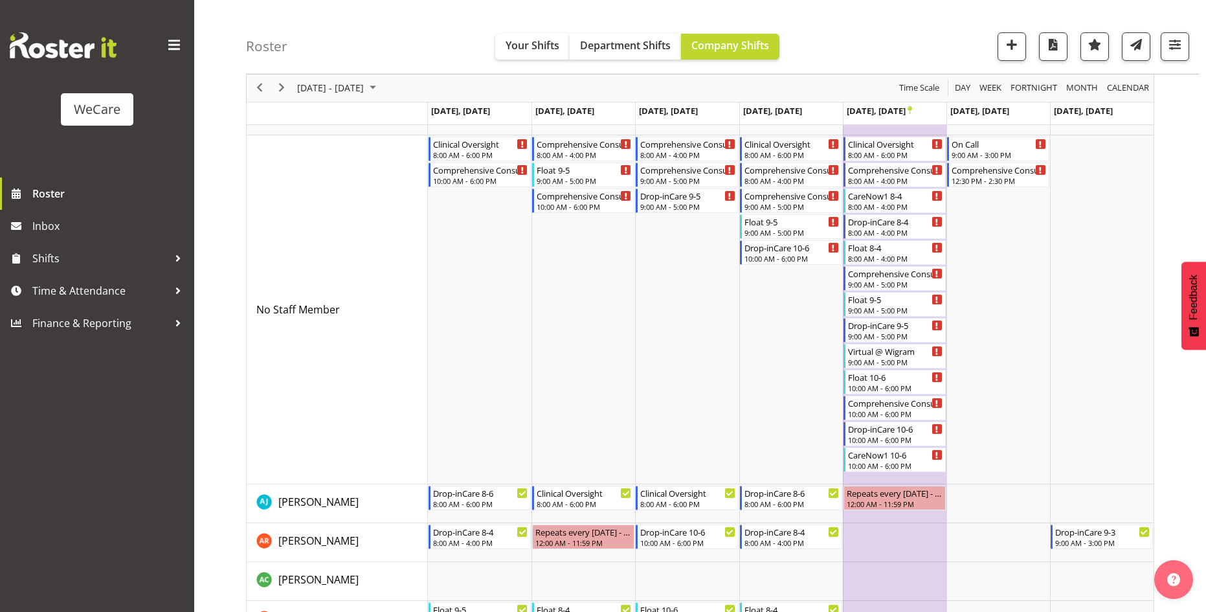
scroll to position [45, 0]
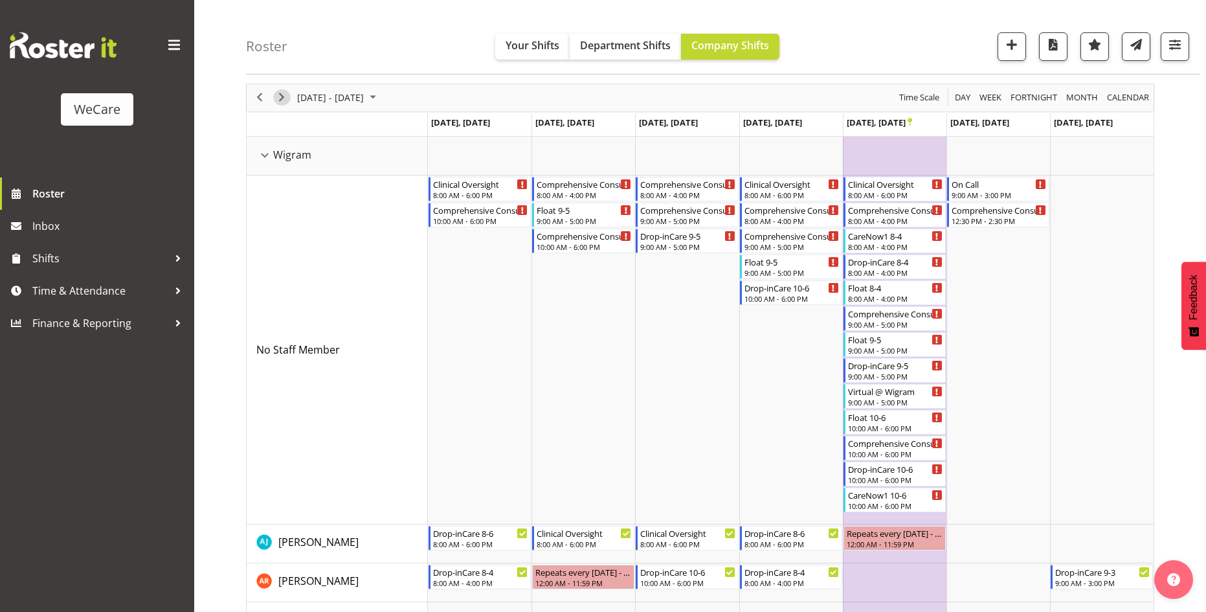
click at [284, 94] on span "Next" at bounding box center [282, 97] width 16 height 16
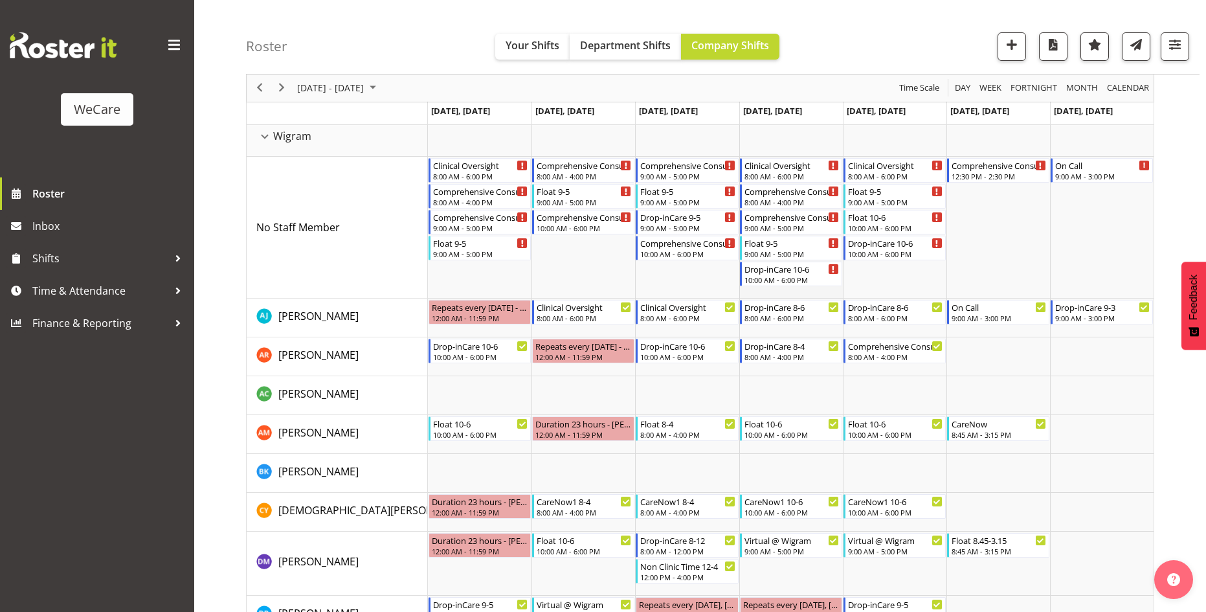
scroll to position [32, 0]
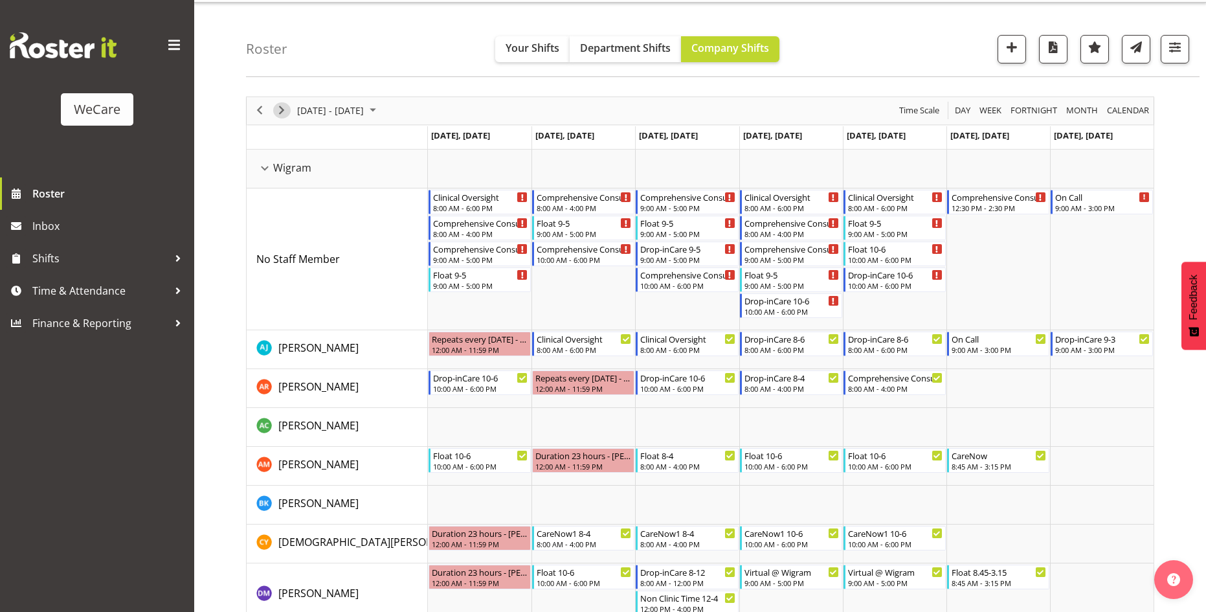
click at [282, 112] on span "Next" at bounding box center [282, 110] width 16 height 16
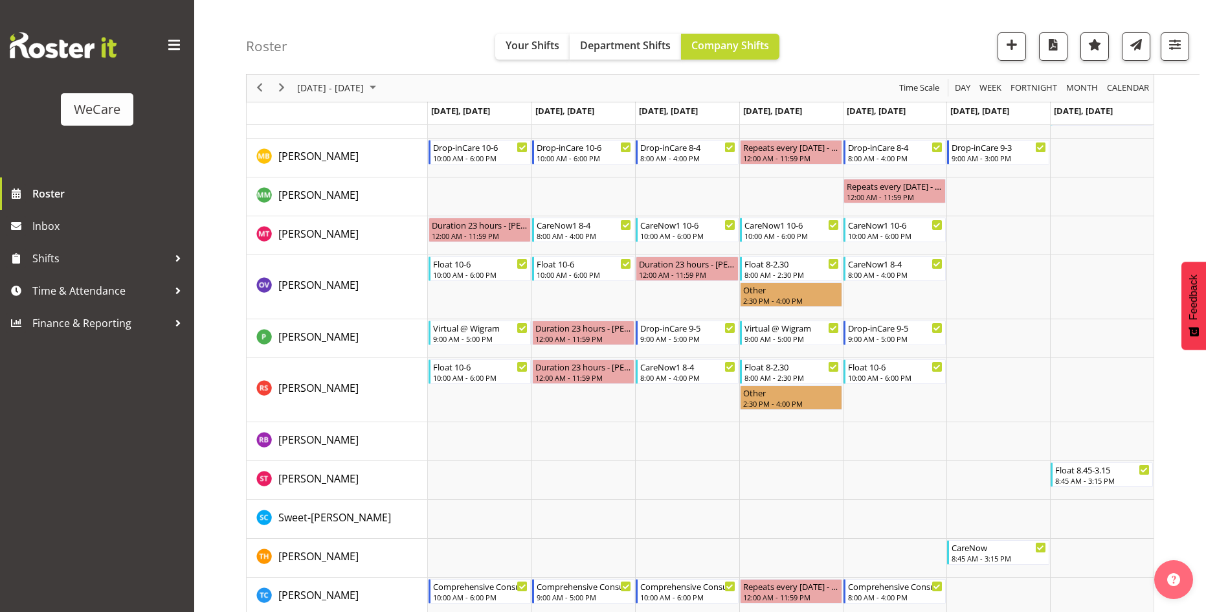
scroll to position [744, 0]
